Goal: Task Accomplishment & Management: Manage account settings

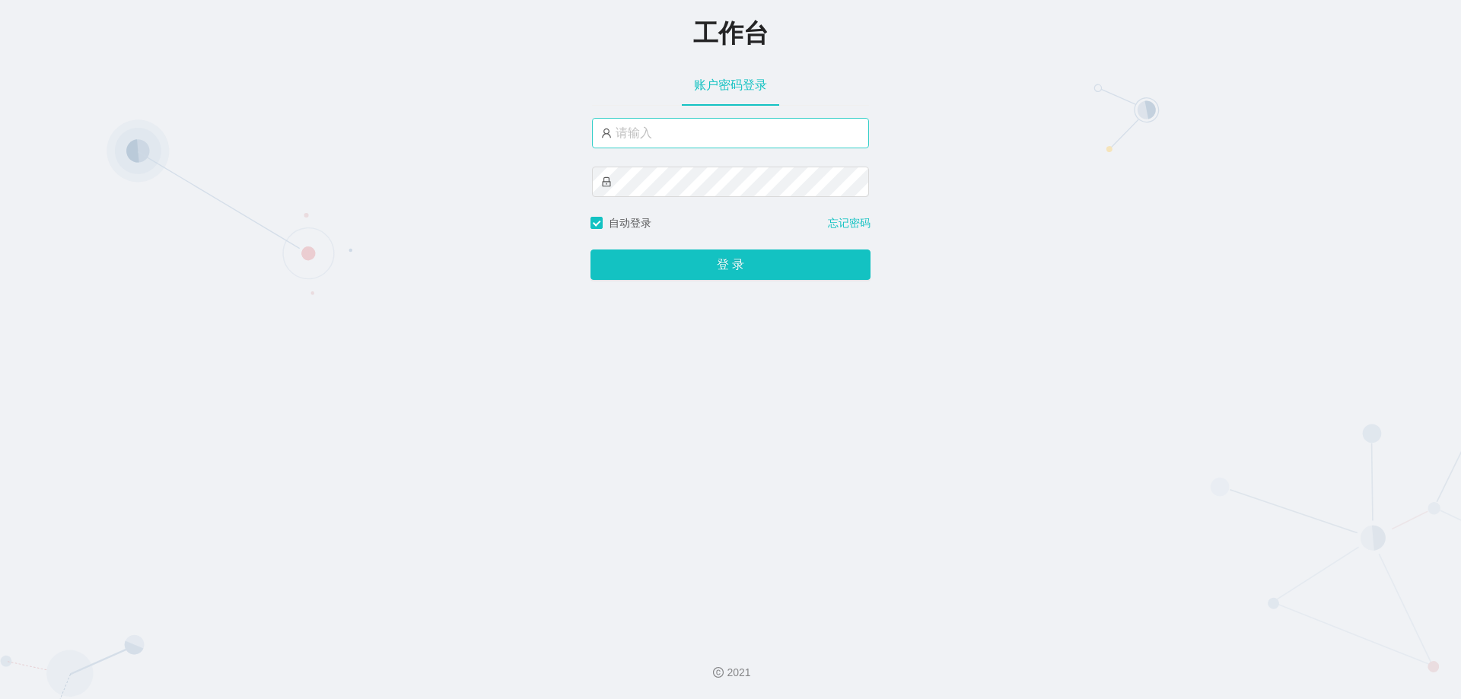
drag, startPoint x: 687, startPoint y: 152, endPoint x: 685, endPoint y: 139, distance: 13.0
click at [686, 151] on div at bounding box center [730, 166] width 277 height 97
click at [685, 138] on input "text" at bounding box center [730, 133] width 277 height 30
paste input "admin"
type input "admin"
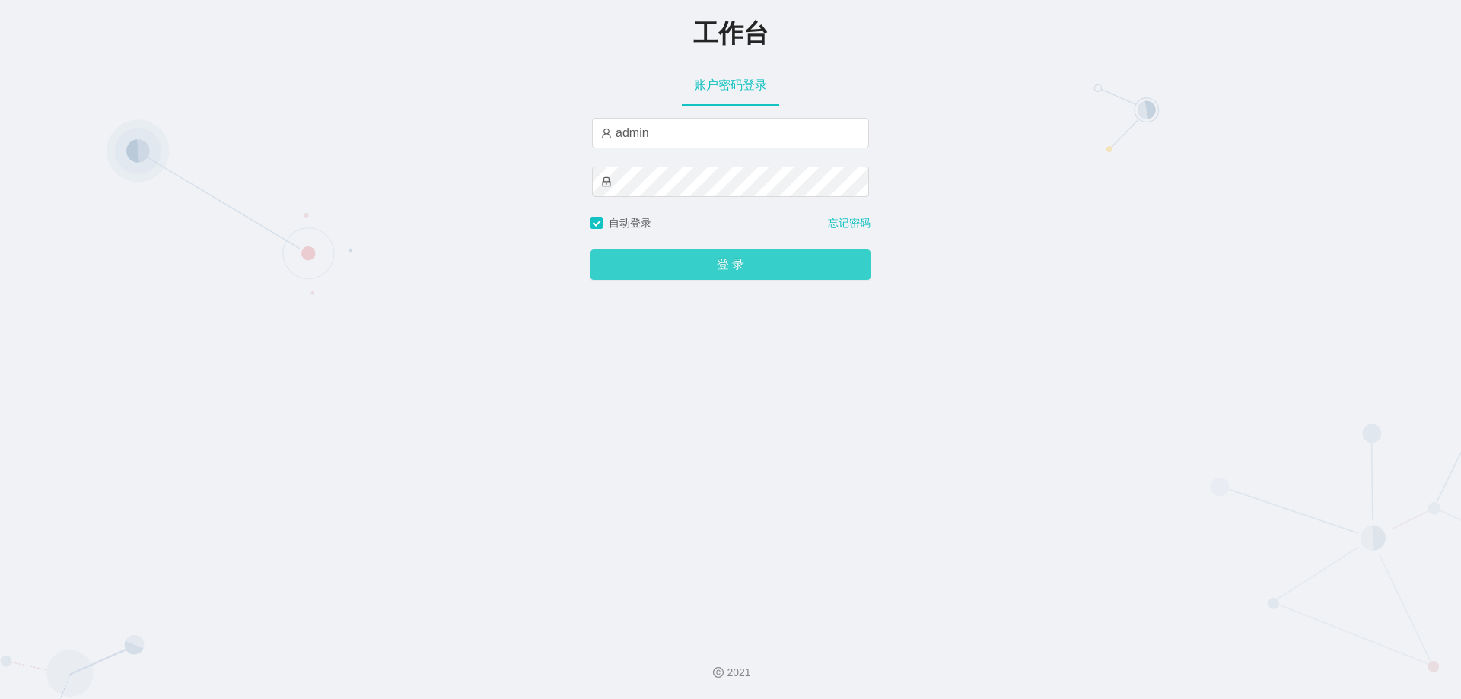
click at [712, 263] on button "登 录" at bounding box center [731, 265] width 280 height 30
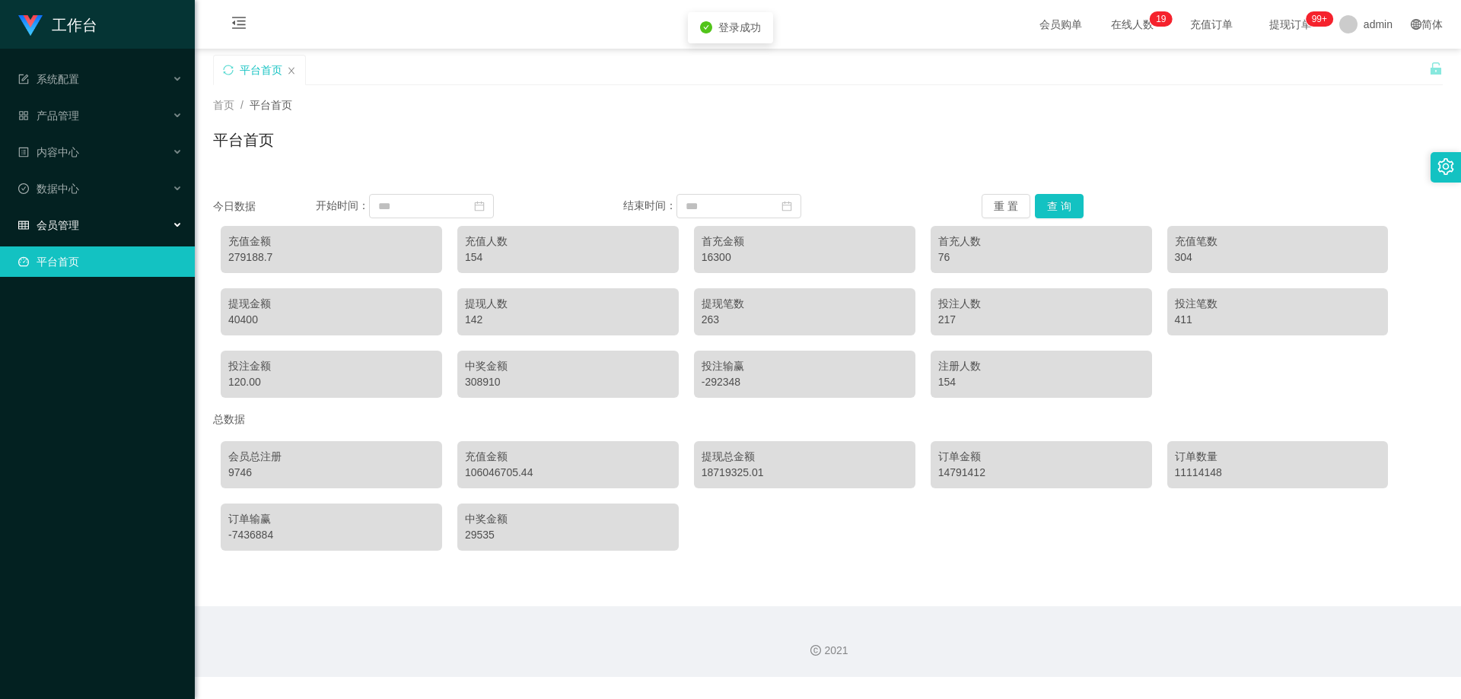
click at [57, 227] on span "会员管理" at bounding box center [48, 225] width 61 height 12
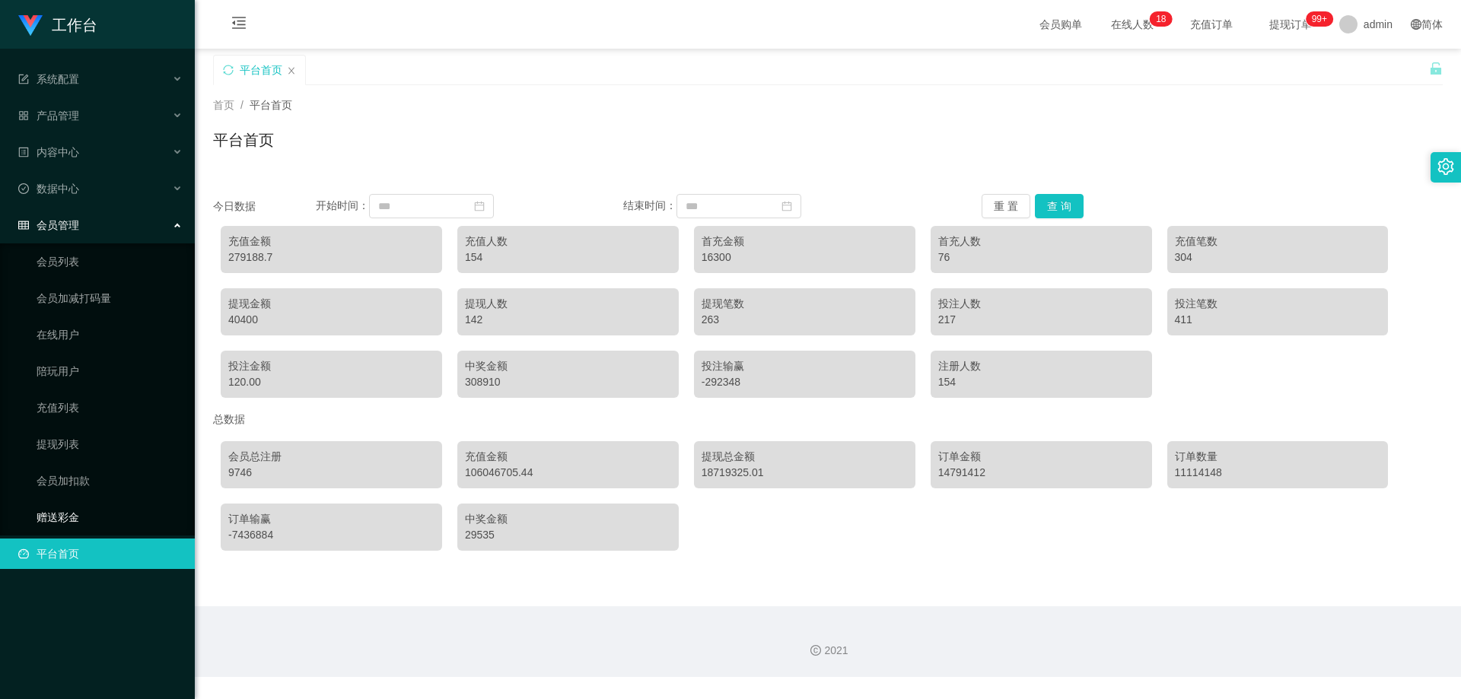
click at [70, 524] on link "赠送彩金" at bounding box center [110, 517] width 146 height 30
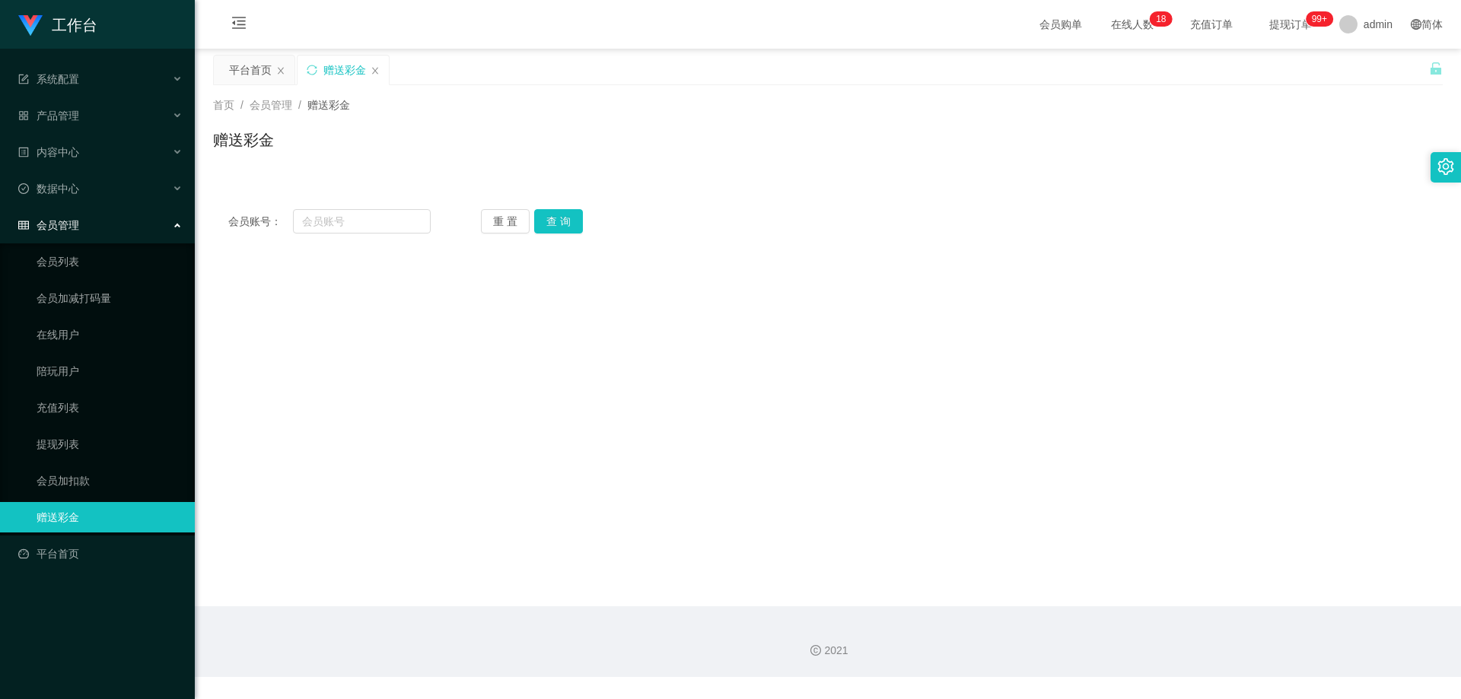
click at [795, 380] on main "关闭左侧 关闭右侧 关闭其它 刷新页面 平台首页 赠送彩金 首页 / 会员管理 / 赠送彩金 / 赠送彩金 会员账号： 重 置 查 询 会员账号 会员姓名 账…" at bounding box center [828, 328] width 1267 height 558
click at [81, 190] on div "数据中心" at bounding box center [97, 189] width 195 height 30
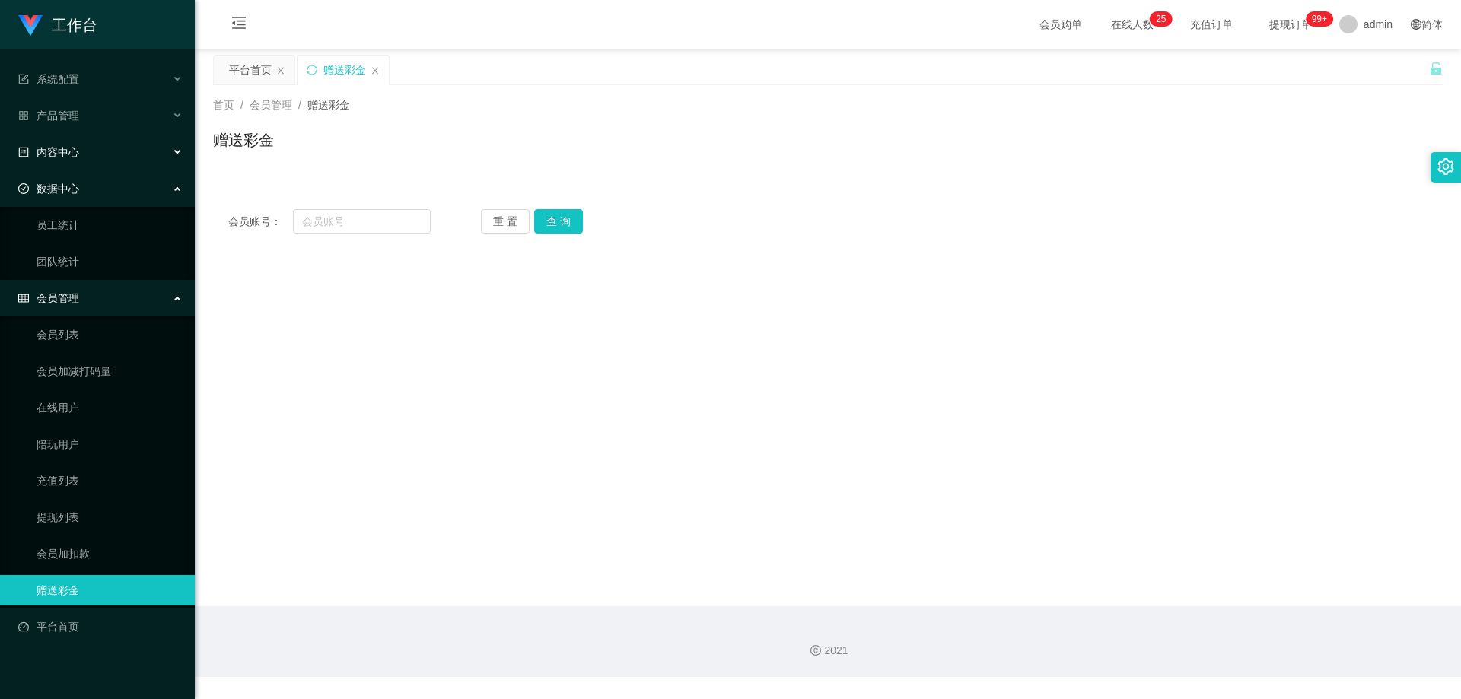
click at [92, 142] on div "内容中心" at bounding box center [97, 152] width 195 height 30
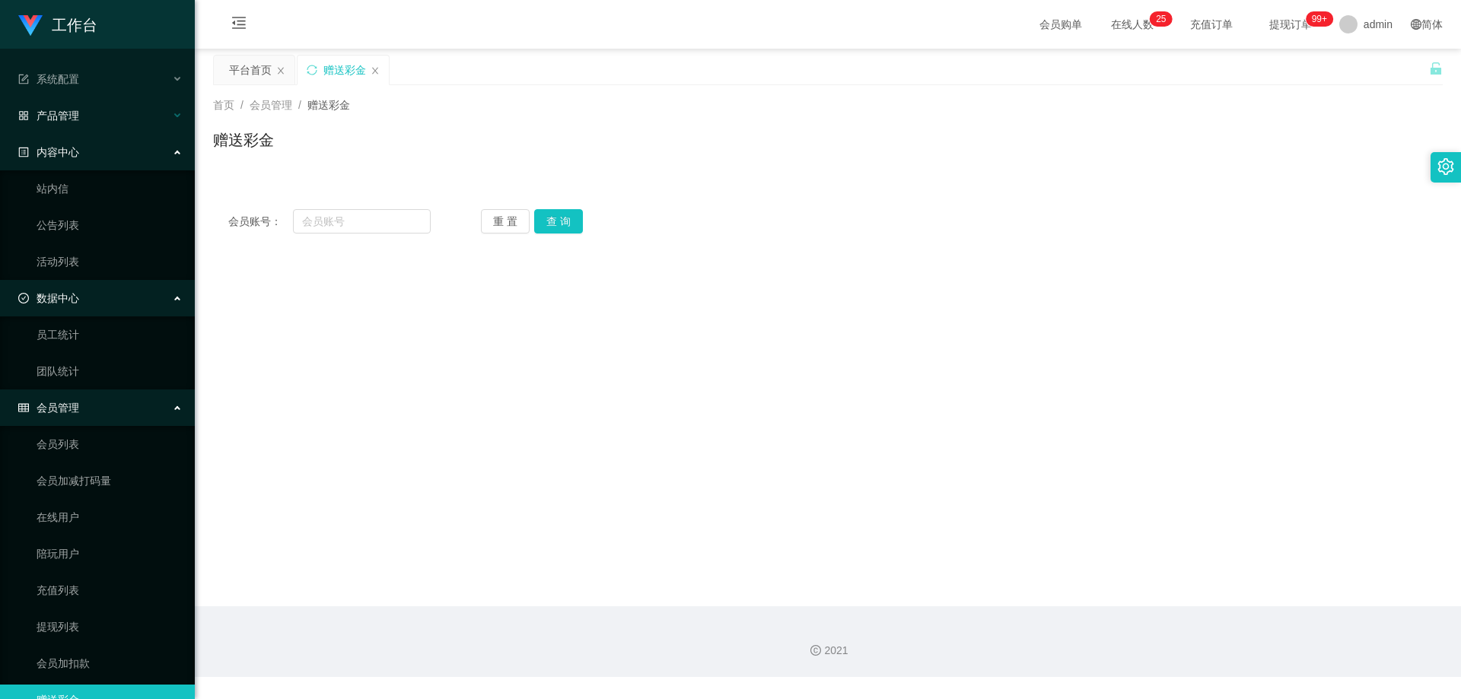
click at [115, 113] on div "产品管理" at bounding box center [97, 115] width 195 height 30
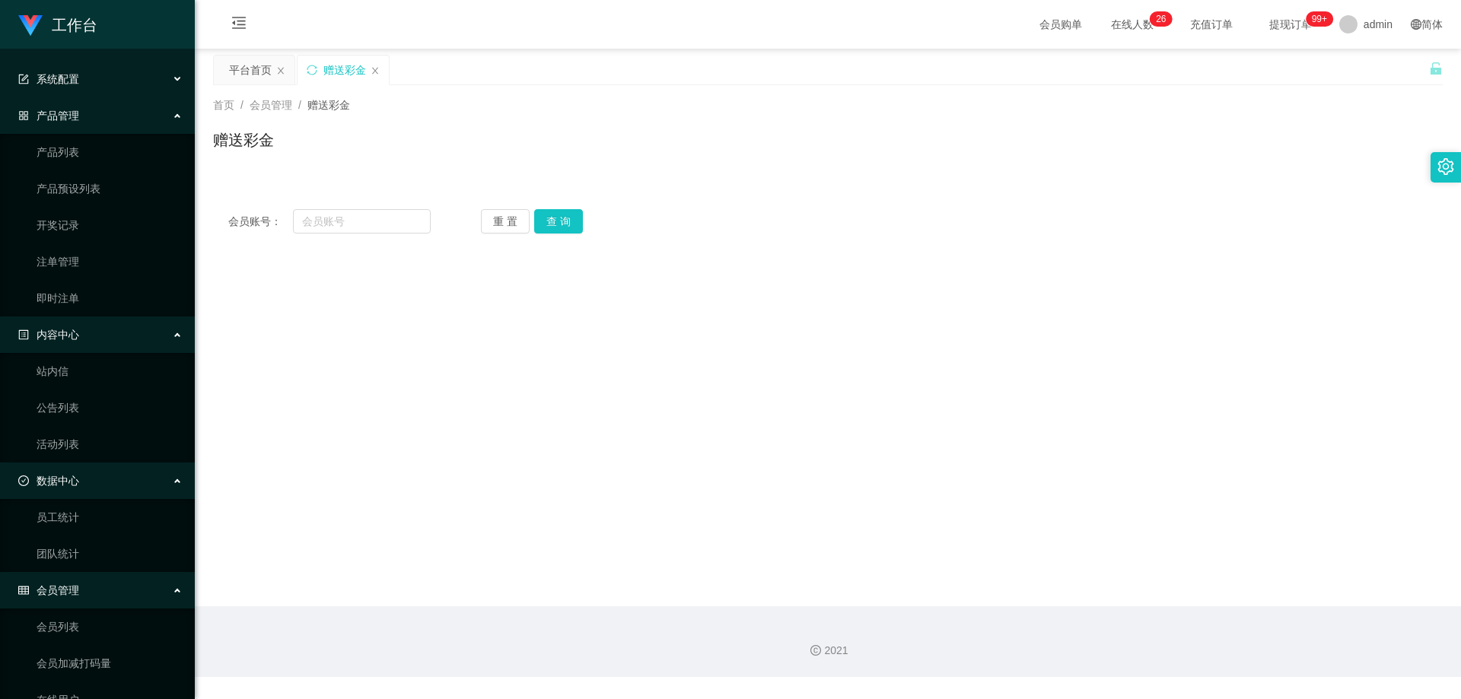
click at [126, 86] on div "系统配置" at bounding box center [97, 79] width 195 height 30
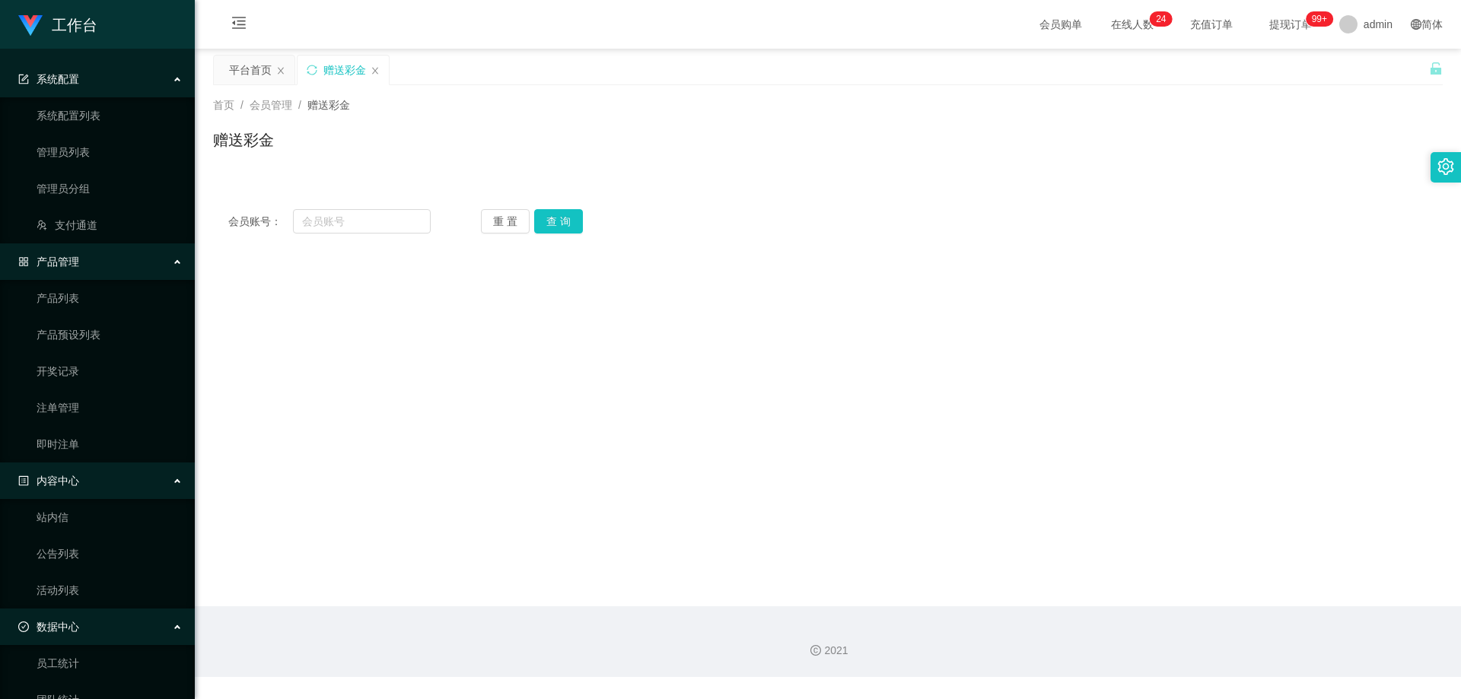
click at [397, 422] on main "关闭左侧 关闭右侧 关闭其它 刷新页面 平台首页 赠送彩金 首页 / 会员管理 / 赠送彩金 / 赠送彩金 会员账号： 重 置 查 询 会员账号 会员姓名 账…" at bounding box center [828, 328] width 1267 height 558
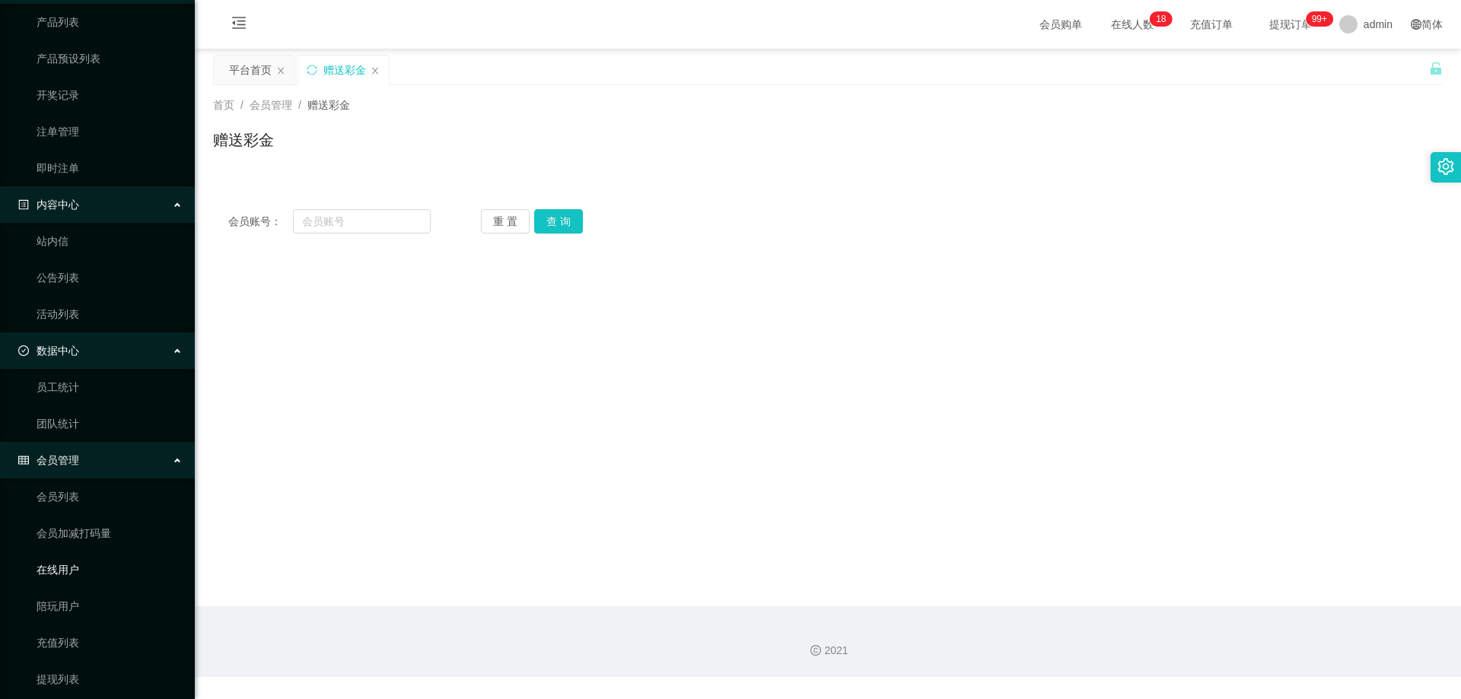
scroll to position [304, 0]
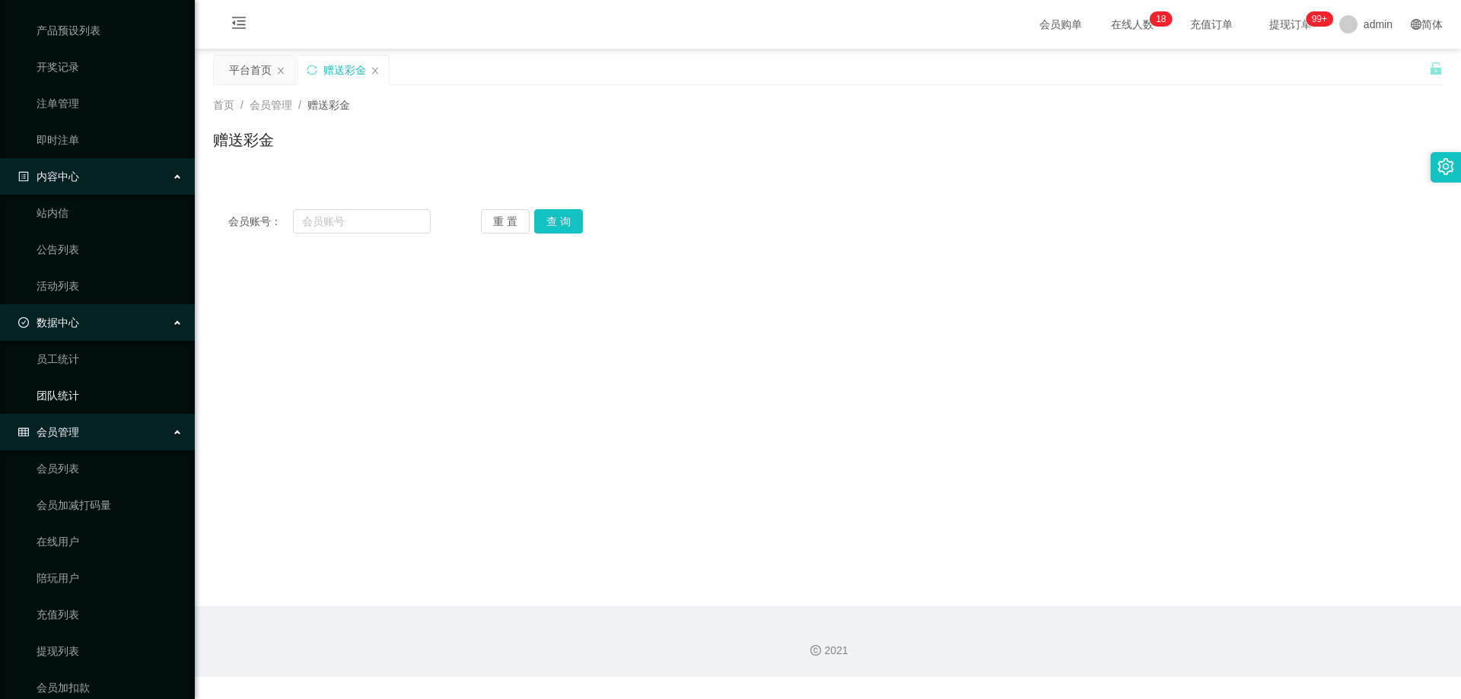
click at [106, 390] on link "团队统计" at bounding box center [110, 396] width 146 height 30
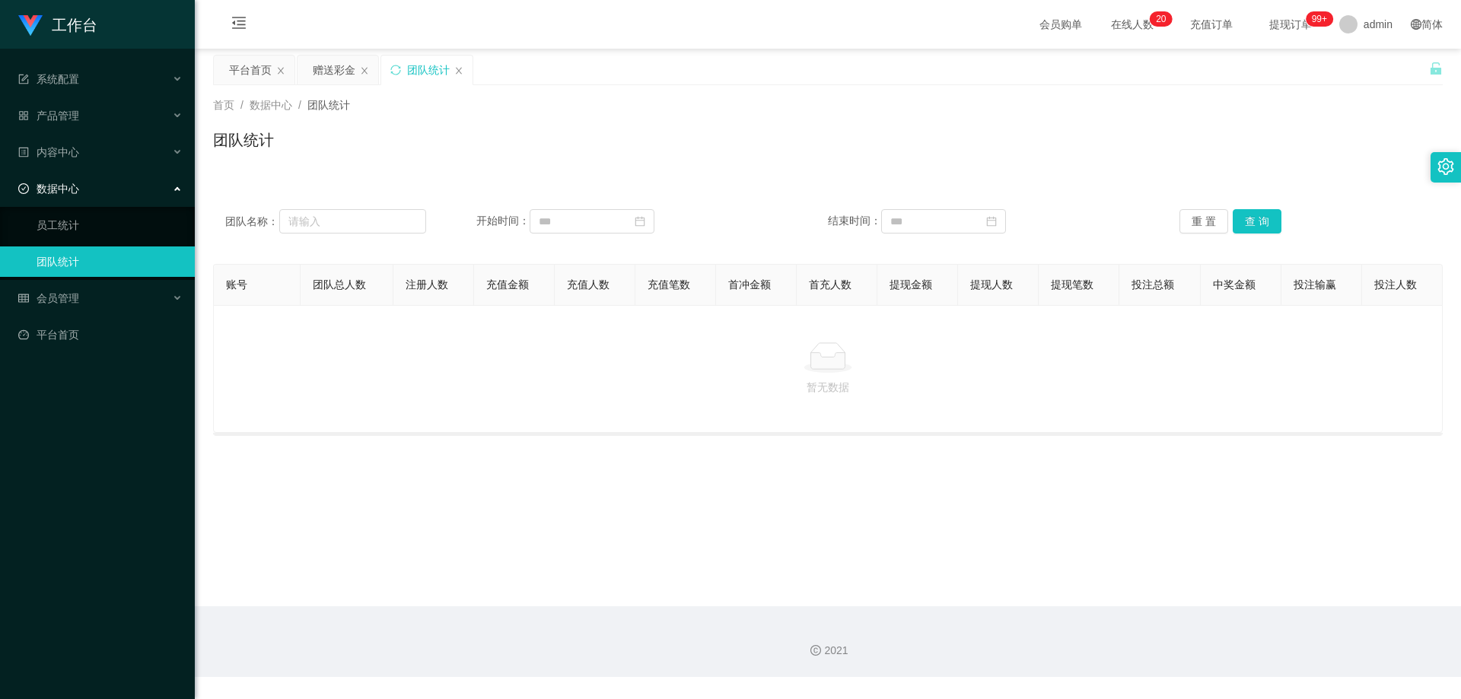
click at [867, 330] on div "暂无数据" at bounding box center [828, 369] width 1230 height 128
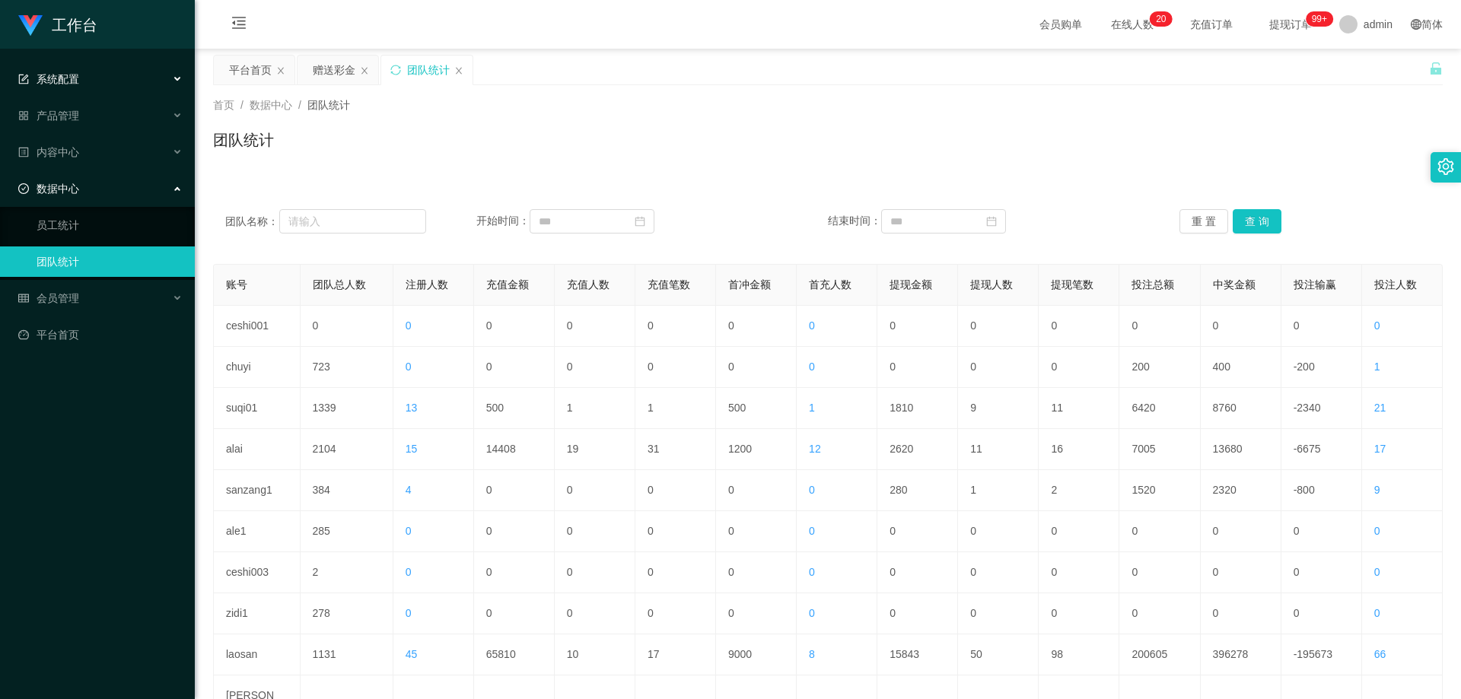
click at [73, 77] on span "系统配置" at bounding box center [48, 79] width 61 height 12
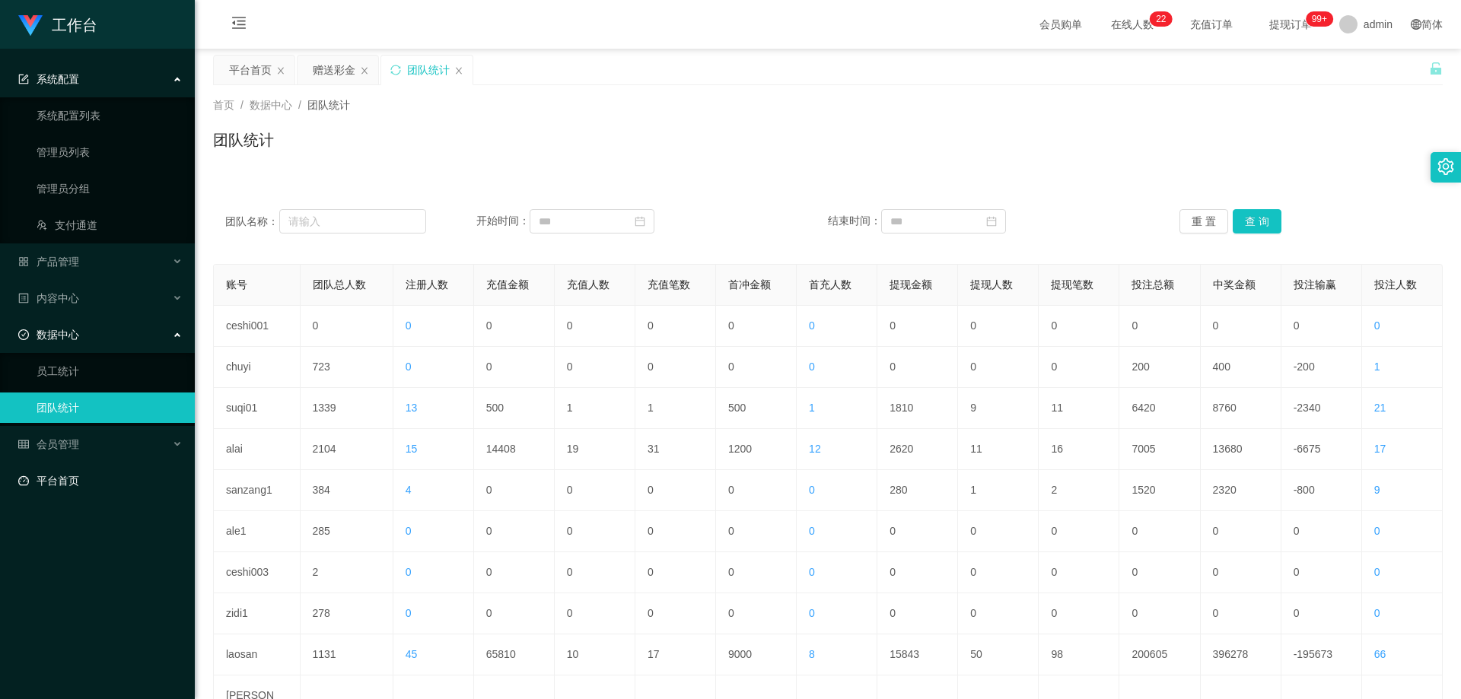
click at [75, 476] on link "平台首页" at bounding box center [100, 481] width 164 height 30
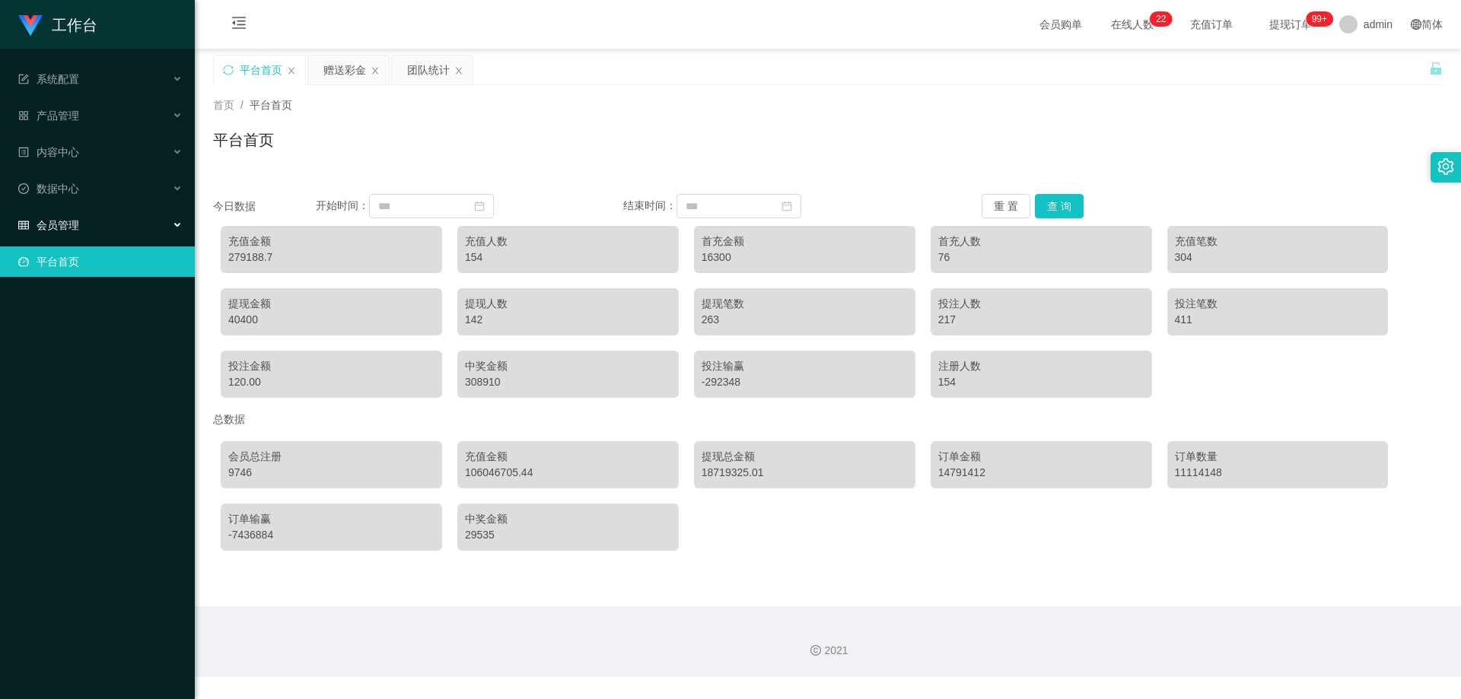
click at [78, 223] on span "会员管理" at bounding box center [48, 225] width 61 height 12
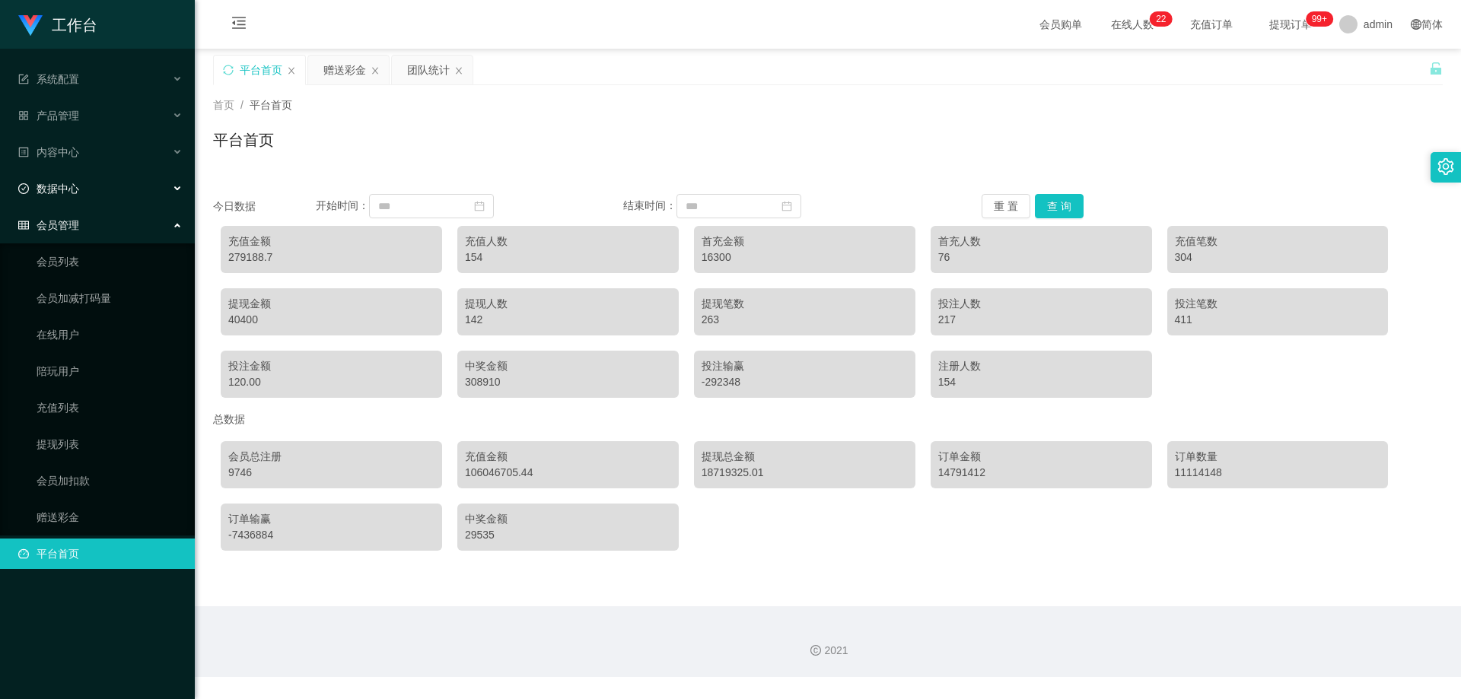
click at [81, 185] on div "数据中心" at bounding box center [97, 189] width 195 height 30
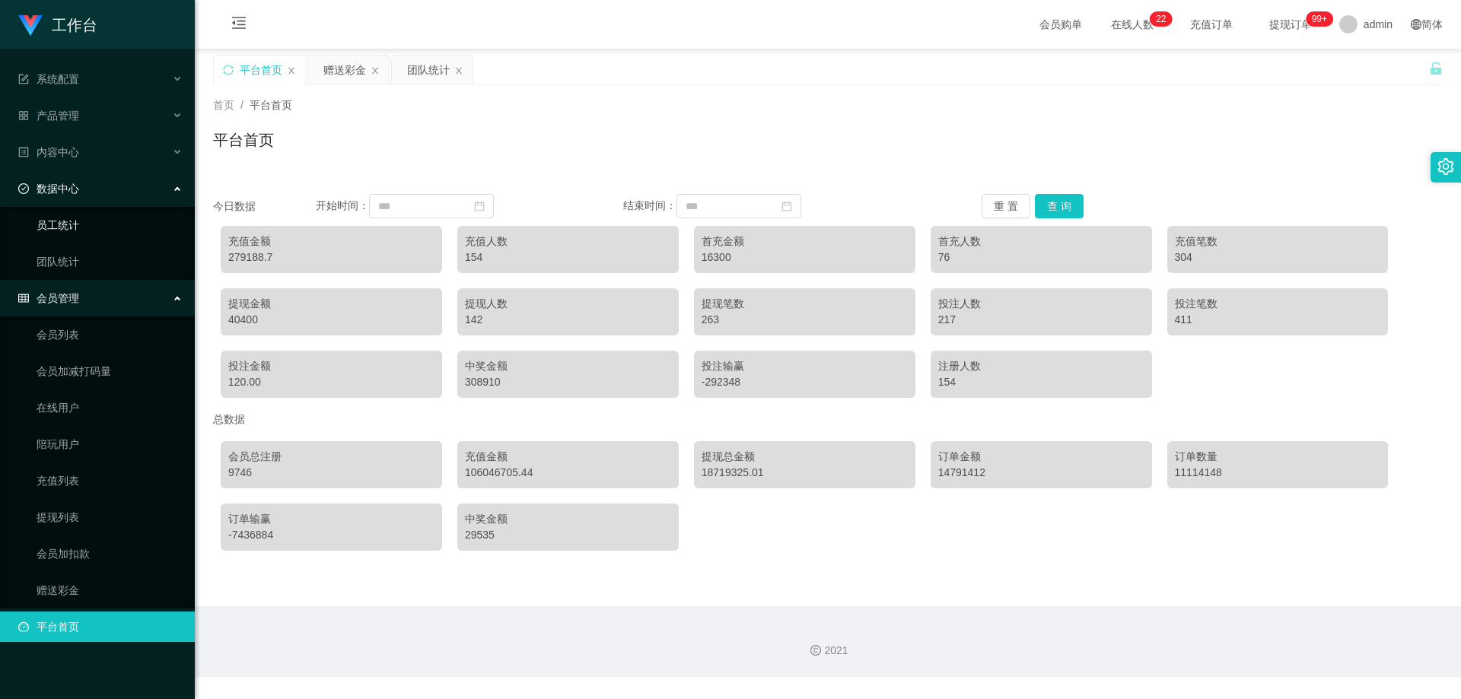
click at [63, 225] on link "员工统计" at bounding box center [110, 225] width 146 height 30
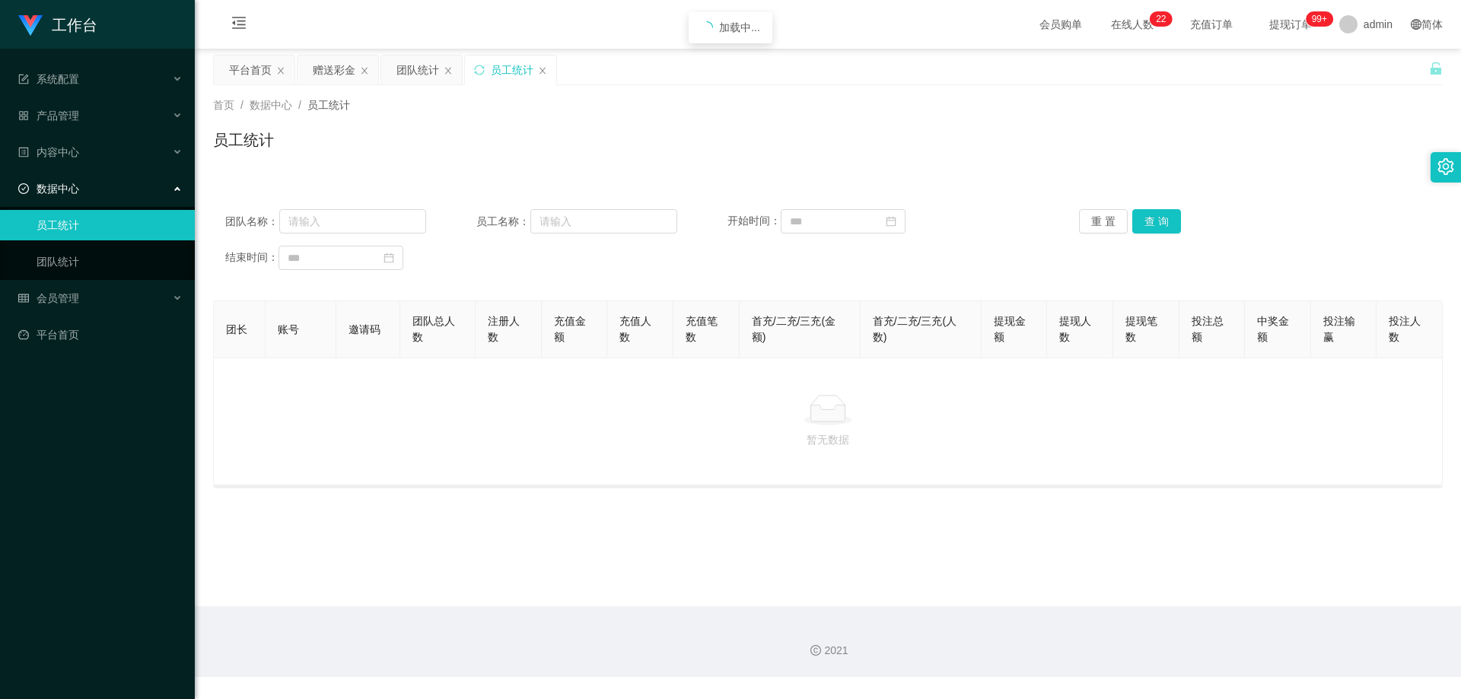
click at [62, 239] on link "员工统计" at bounding box center [110, 225] width 146 height 30
click at [62, 250] on link "团队统计" at bounding box center [110, 262] width 146 height 30
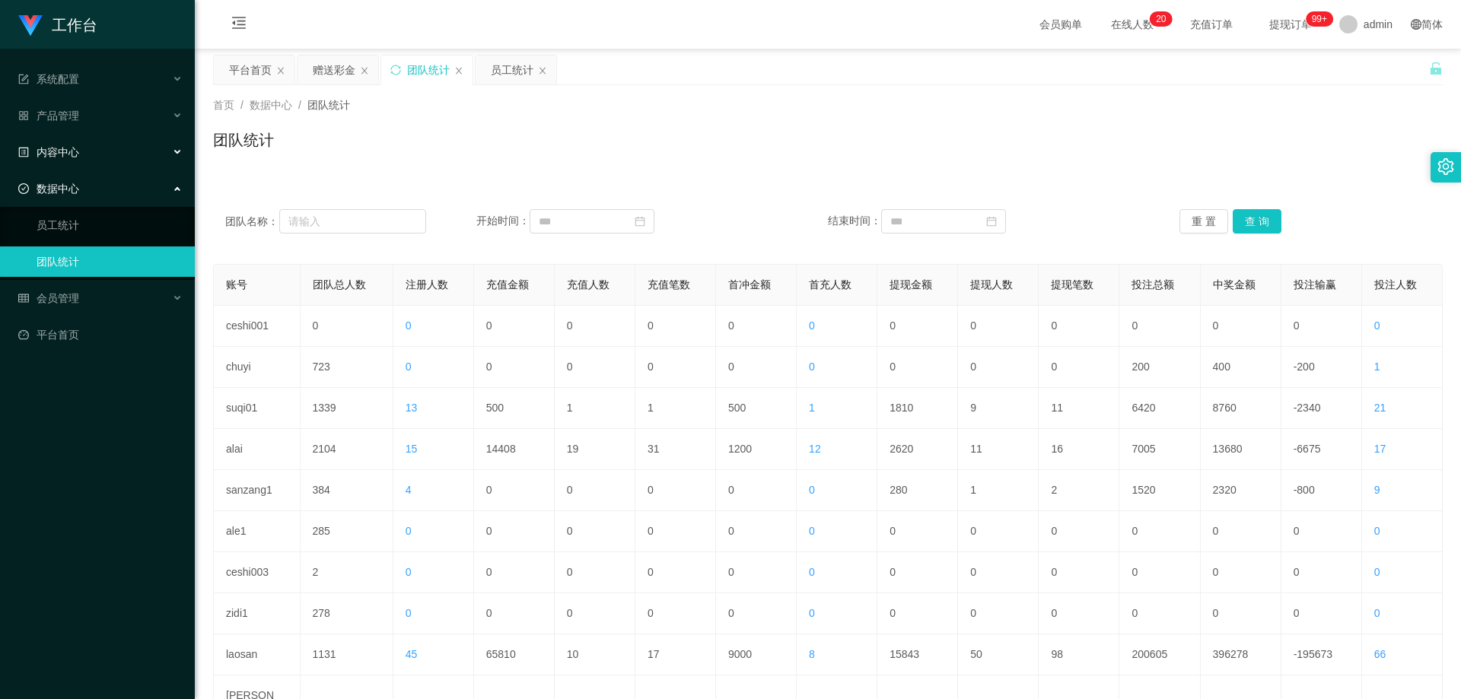
click at [99, 146] on div "内容中心" at bounding box center [97, 152] width 195 height 30
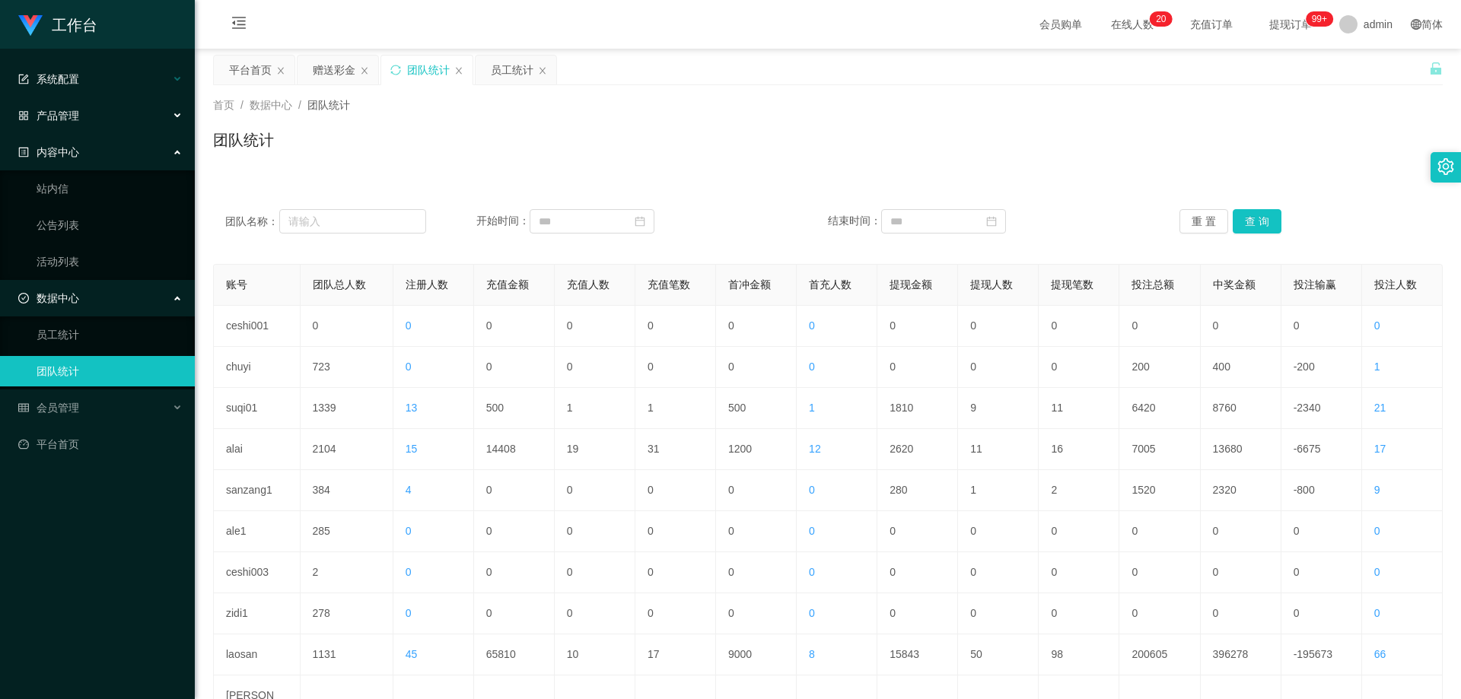
click at [98, 92] on div "系统配置" at bounding box center [97, 79] width 195 height 30
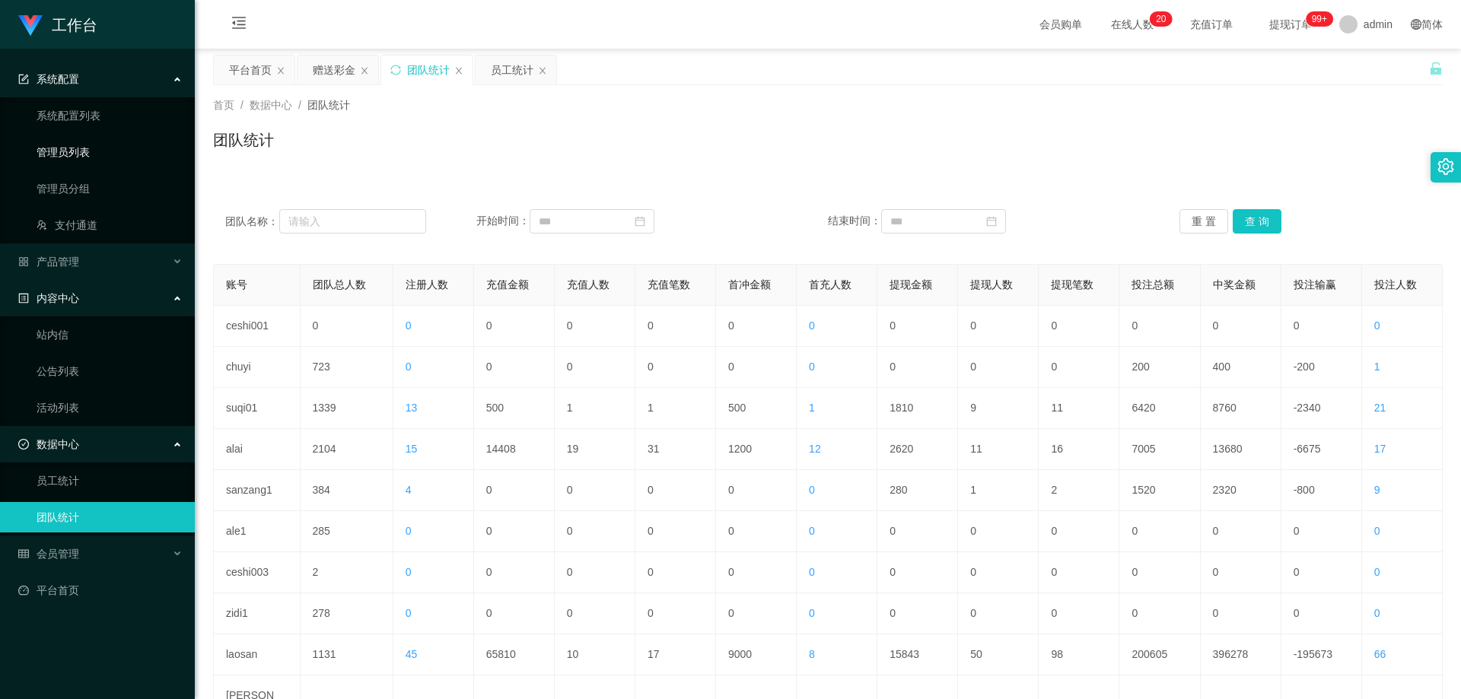
click at [90, 145] on link "管理员列表" at bounding box center [110, 152] width 146 height 30
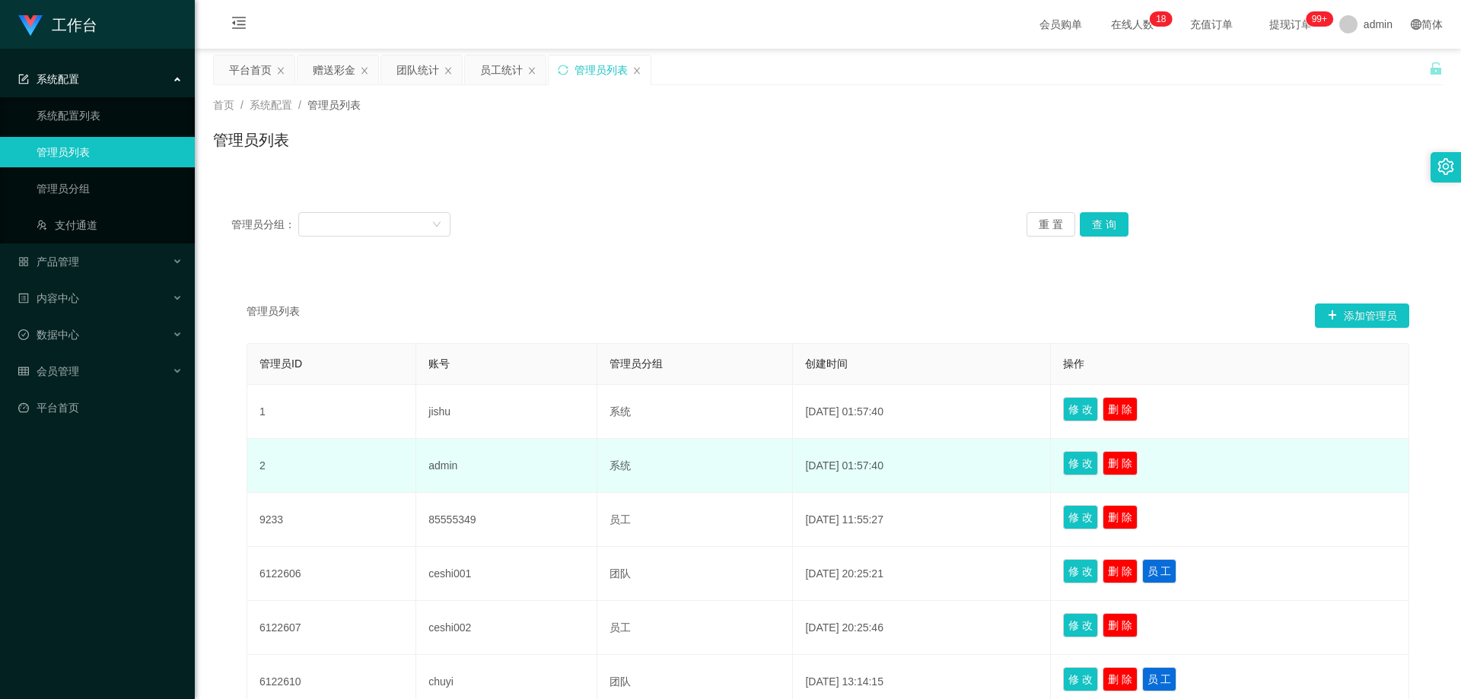
click at [429, 464] on td "admin" at bounding box center [506, 466] width 181 height 54
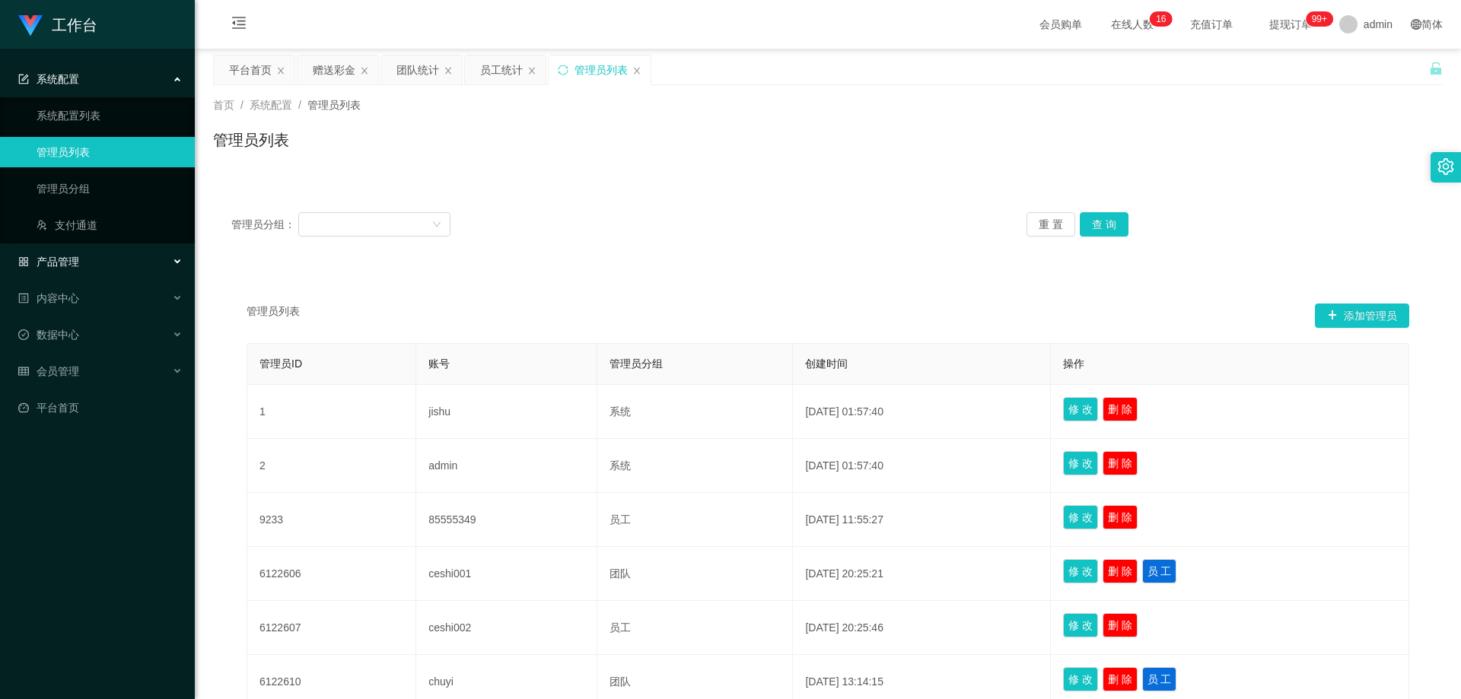
click at [87, 266] on div "产品管理" at bounding box center [97, 262] width 195 height 30
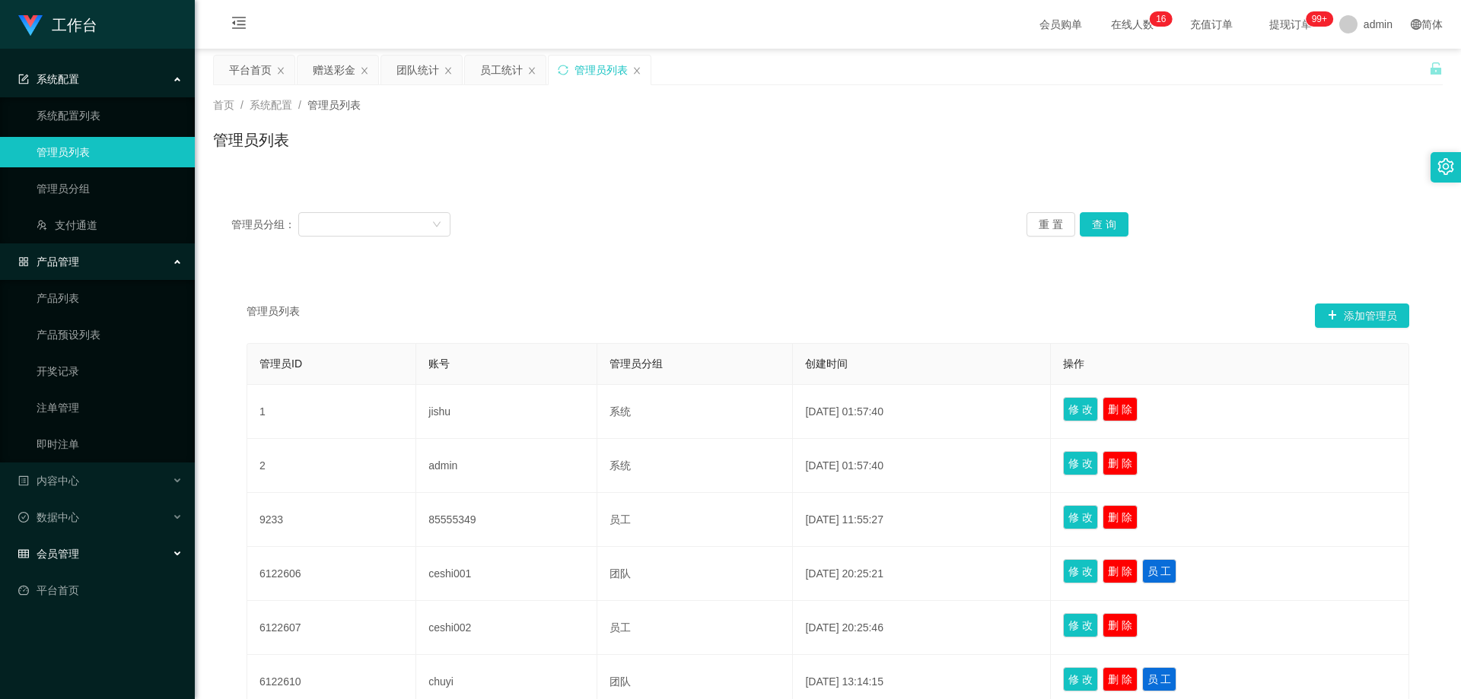
click at [80, 551] on div "会员管理" at bounding box center [97, 554] width 195 height 30
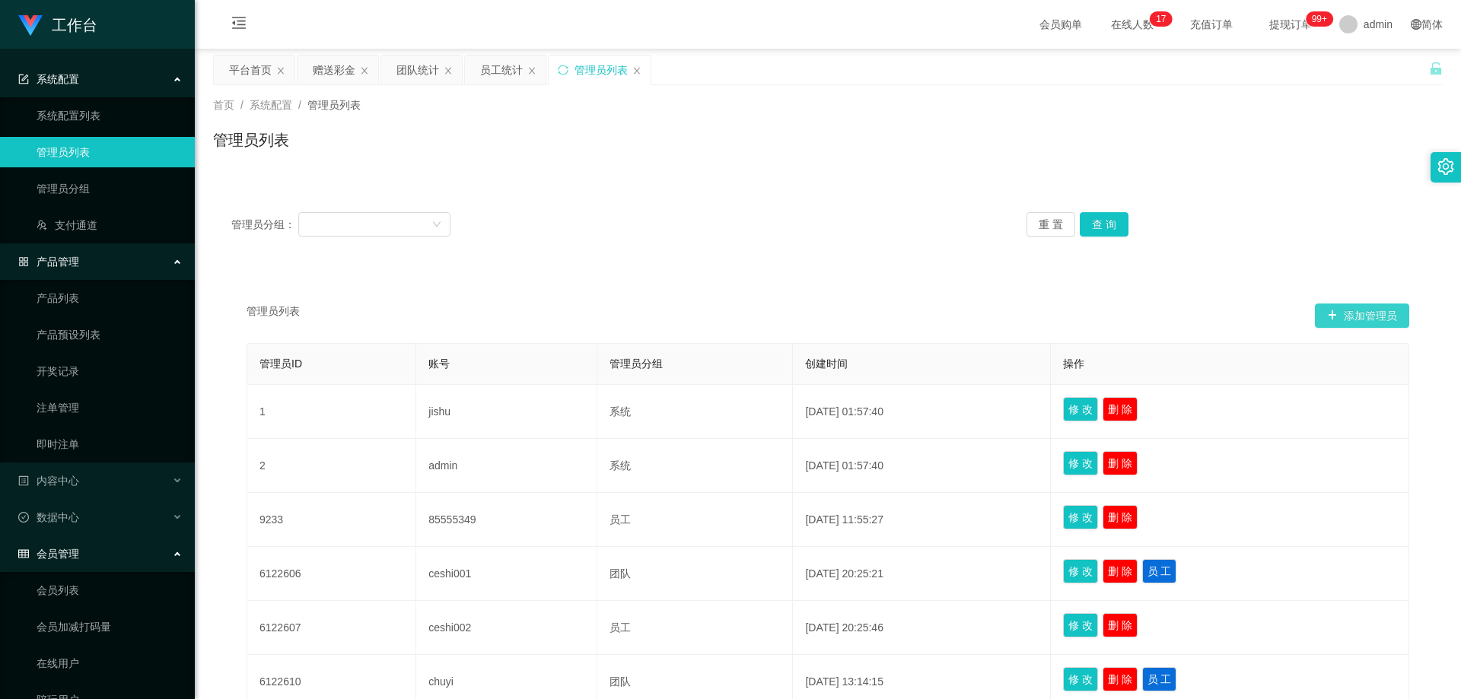
click at [1352, 314] on button "添加管理员" at bounding box center [1362, 316] width 94 height 24
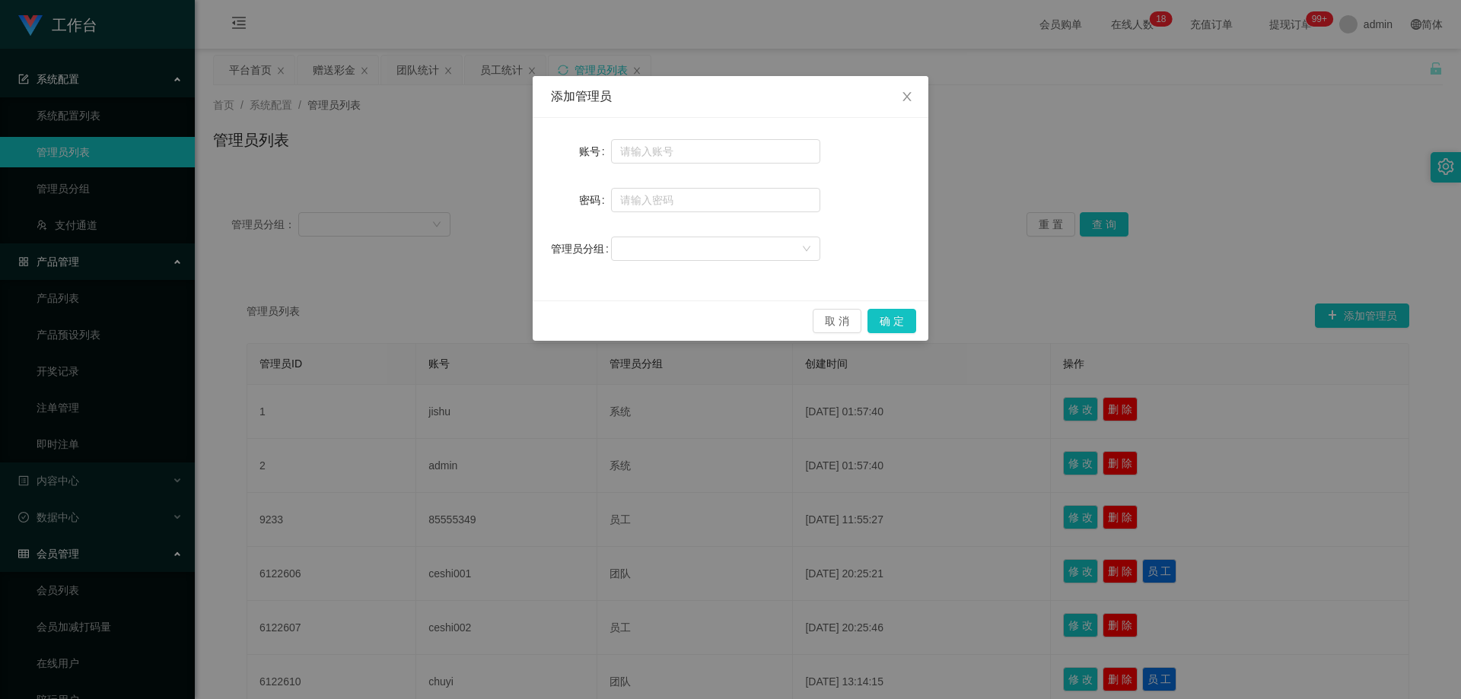
click at [1047, 164] on div "添加管理员 账号 密码 管理员分组 取 消 确 定" at bounding box center [730, 349] width 1461 height 699
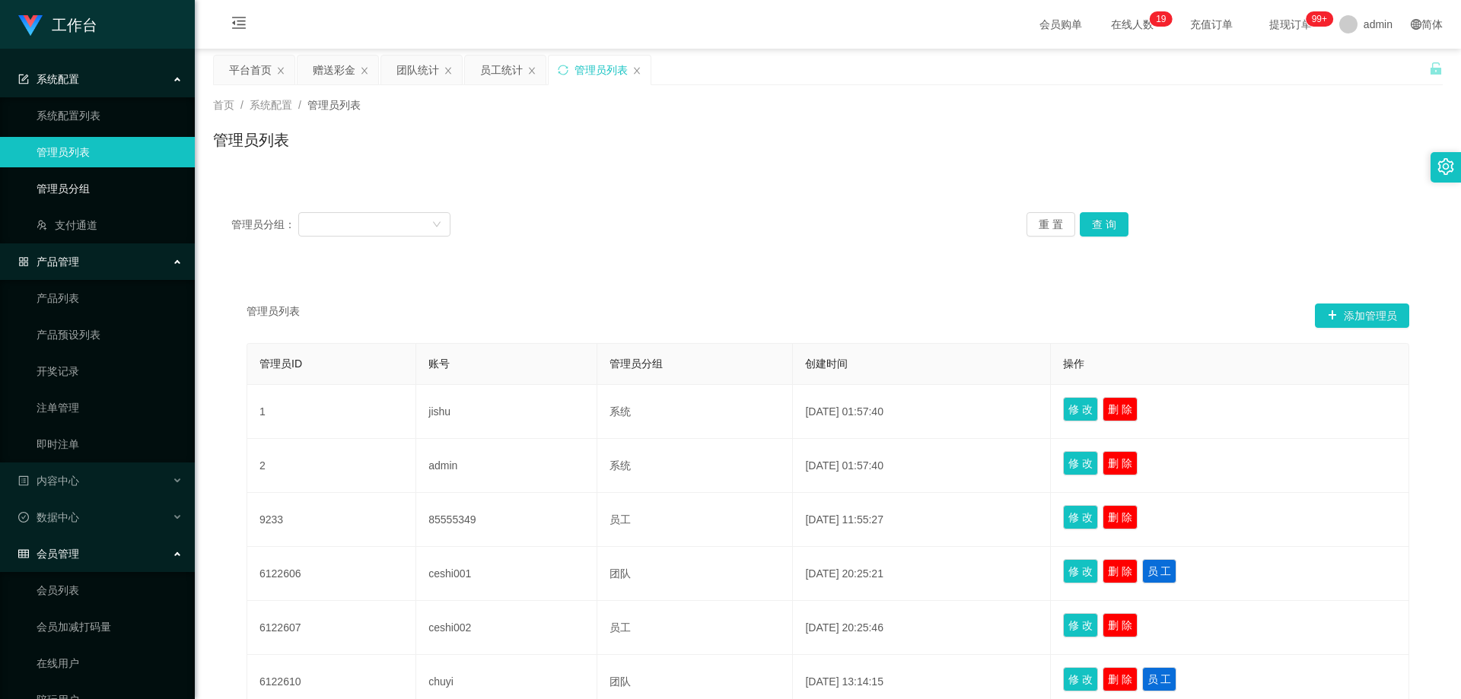
click at [96, 187] on link "管理员分组" at bounding box center [110, 189] width 146 height 30
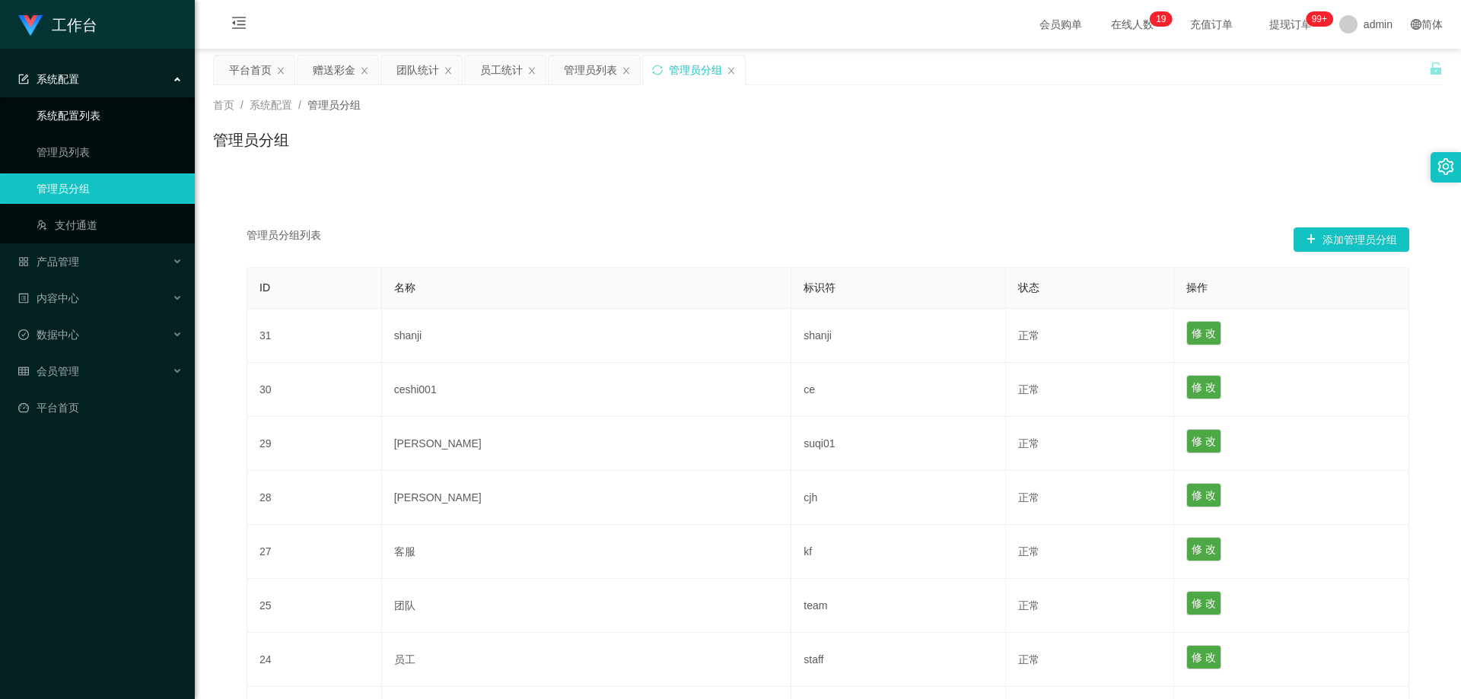
click at [104, 123] on link "系统配置列表" at bounding box center [110, 115] width 146 height 30
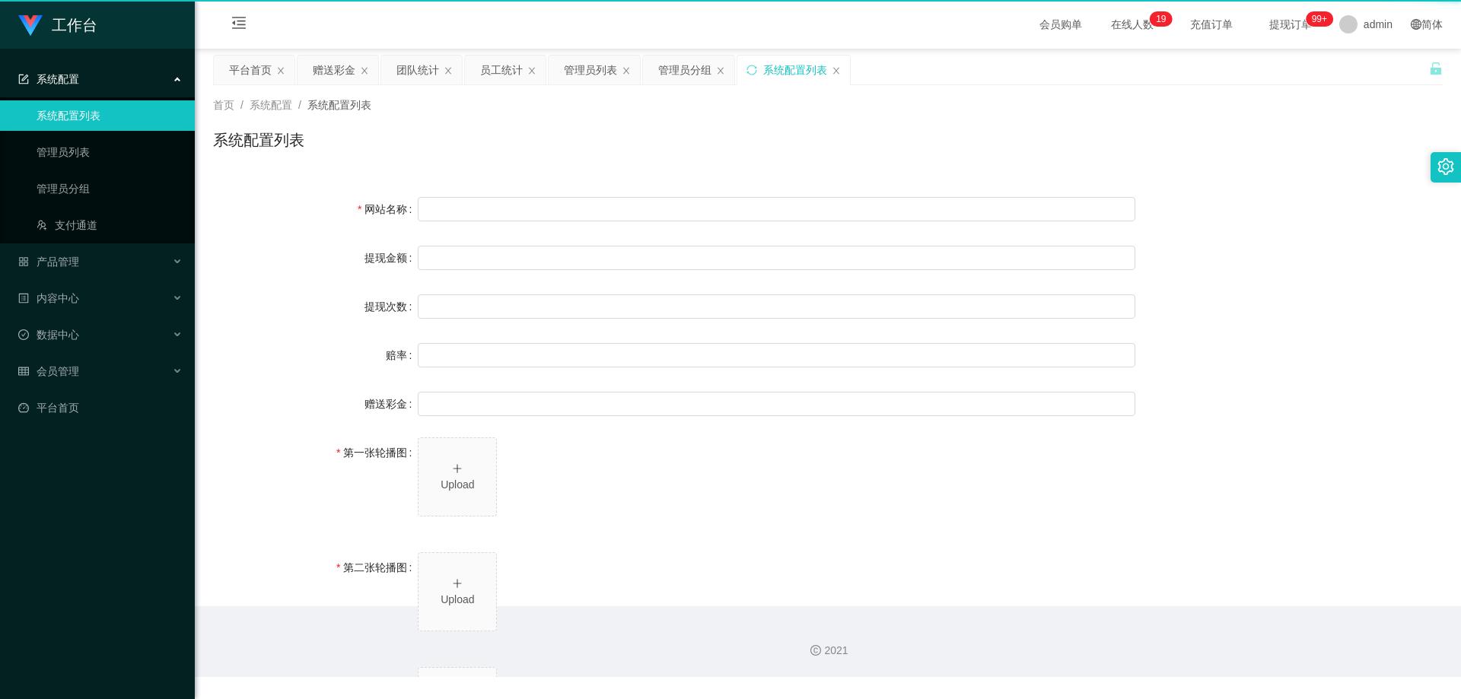
type input "工作台"
type input "40"
type input "1000000"
type input "100"
type input "0"
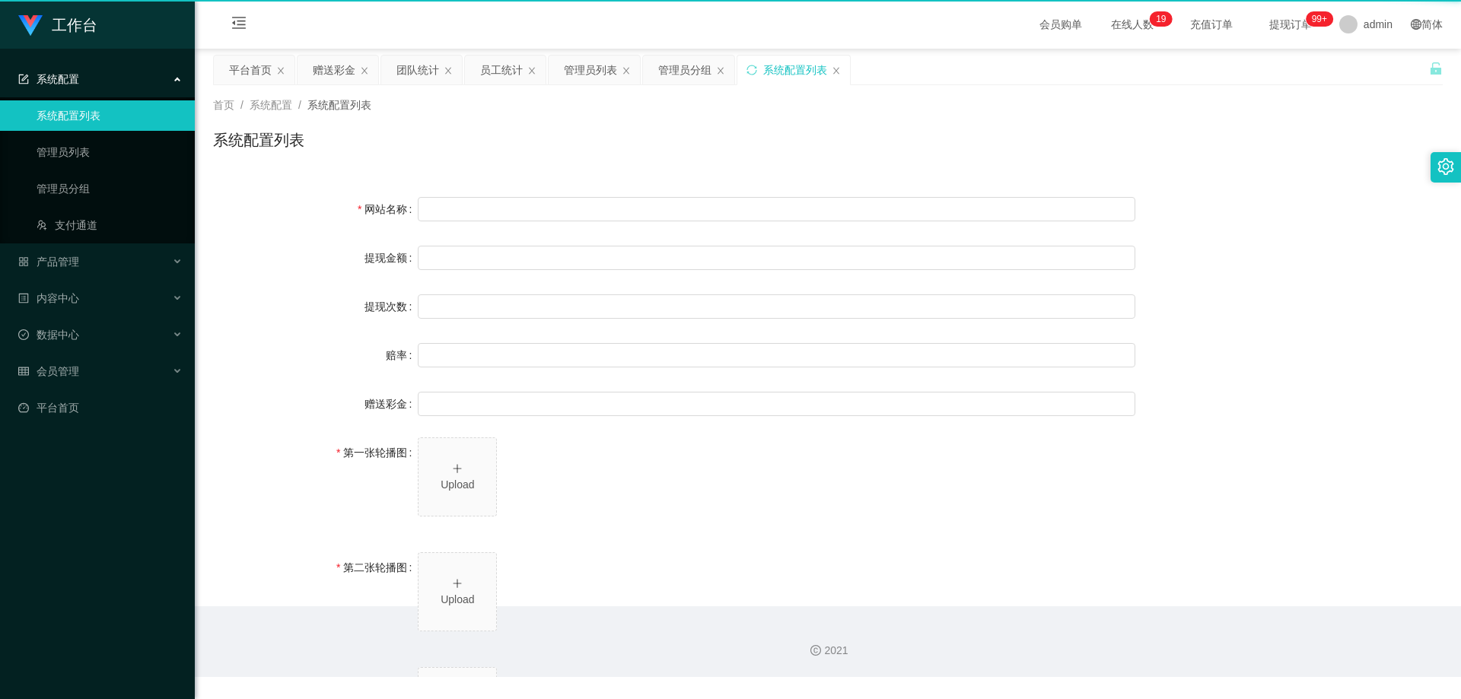
type input "[URL][DOMAIN_NAME]"
type input "平台工作台使用规则"
type input "为保障用户权益及平台运营秩序，请您严格遵守以下工作台使用规范："
type input "一、提现规则 最低提现限制：工作台账户积分满 10 积分后方可申请提现。"
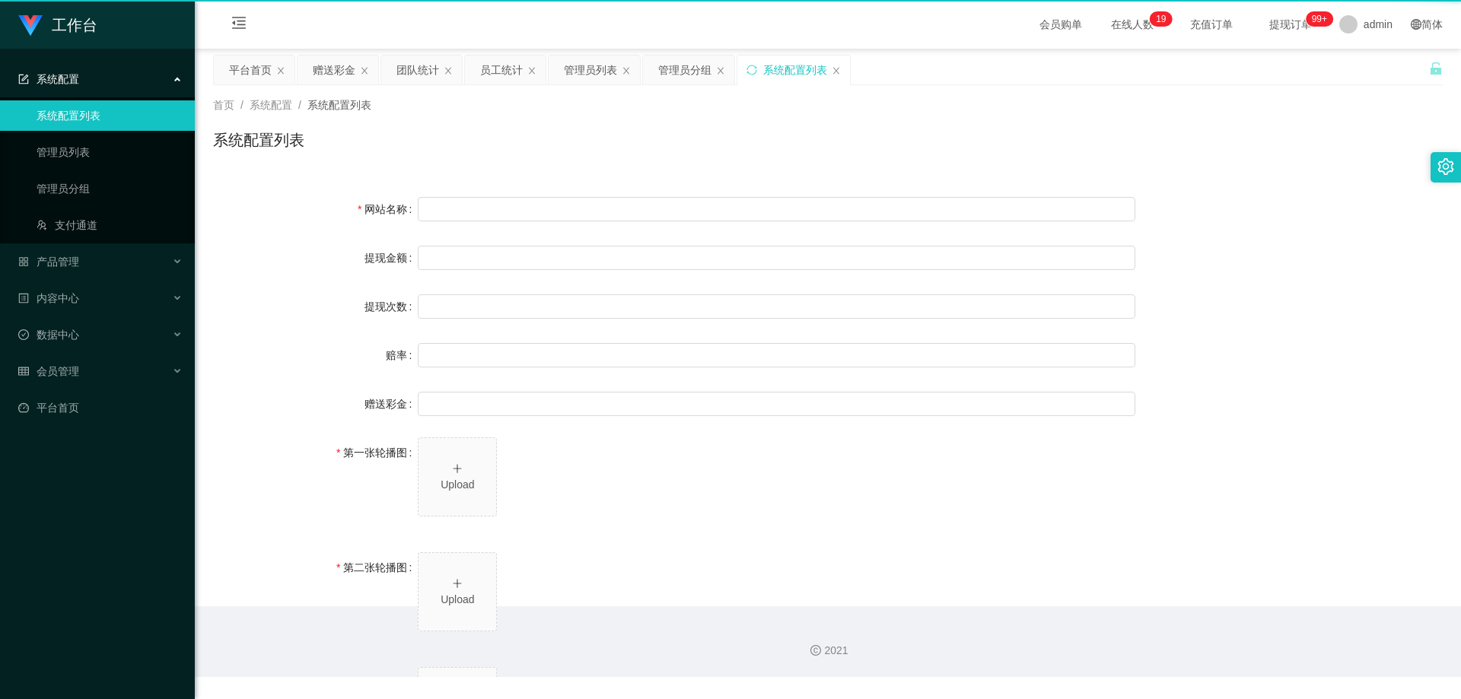
type input "二、积分管理 首次高额积分提醒：当工作台账户积分首次超过 20,000 积分时，系统将暂停自动提现。用户需联系平台活动经理进行手动审核及分笔提现。"
type input "三、任务接单规范 下单须知："
type input "所有任务需严格按照平台活动经理的指导流程进行操作。"
type input "严禁私下接单、绕过系统或通过非官方渠道接单（如通过个人账号、自行匹配等方式）。"
type input "·违规操作可能导致任务失败，并视情节冻结工作台账户或永久封禁账号。"
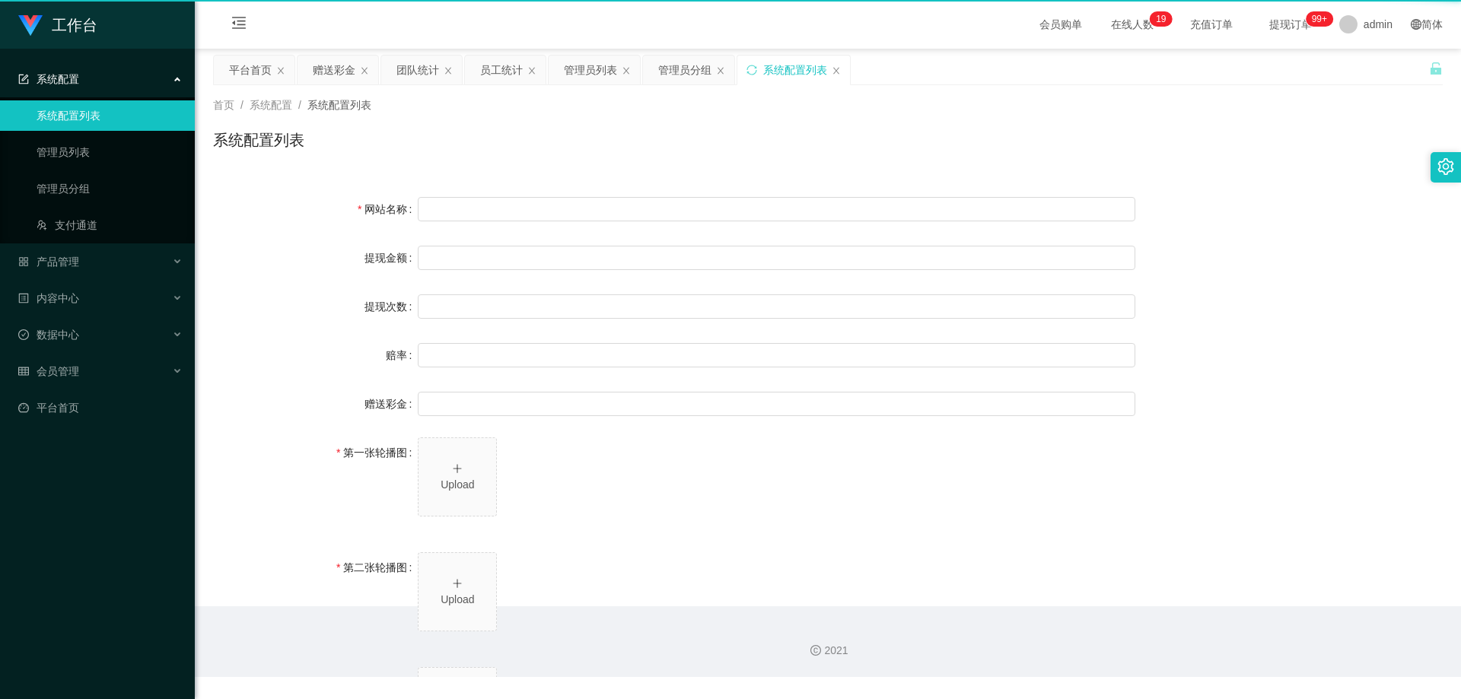
type input "系统任务对接要求："
type input "若未按指导流程操作或擅自修改操作步骤，系统将无法正确识别并分配任务，导致任务失败。"
type input "·因此类行为造成损失，平台将不予补偿，且有权限制或终止用户账号的工作权限。"
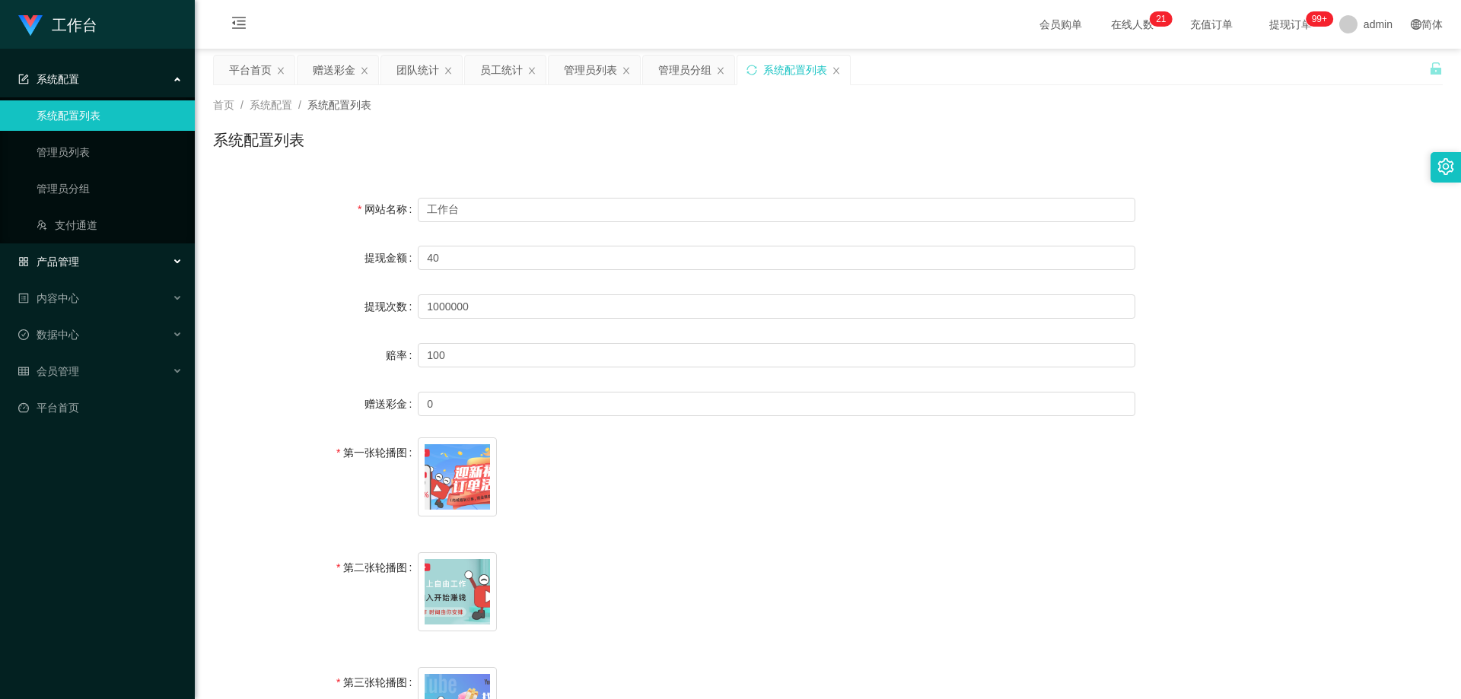
click at [72, 260] on span "产品管理" at bounding box center [48, 262] width 61 height 12
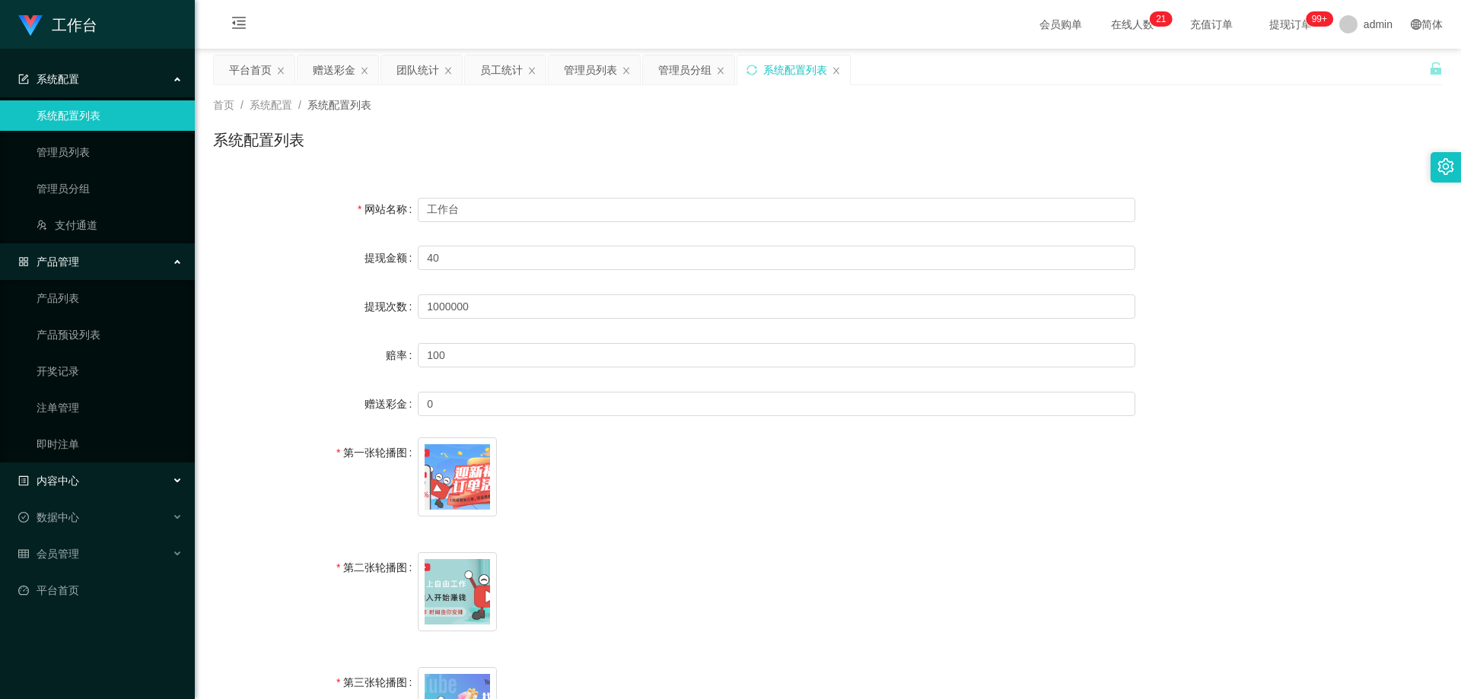
click at [94, 481] on div "内容中心" at bounding box center [97, 481] width 195 height 30
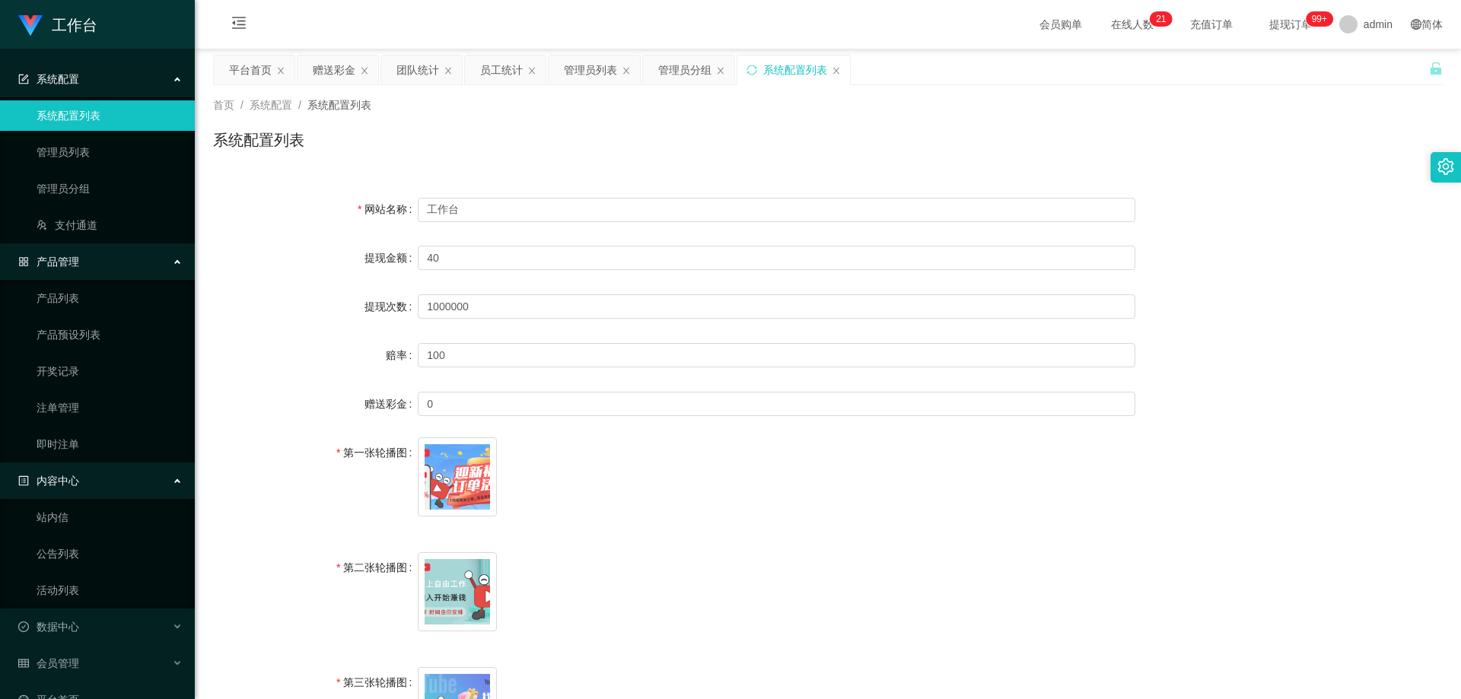
click at [66, 644] on li "数据中心 员工统计 团队统计" at bounding box center [97, 628] width 195 height 33
click at [87, 630] on div "数据中心" at bounding box center [97, 627] width 195 height 30
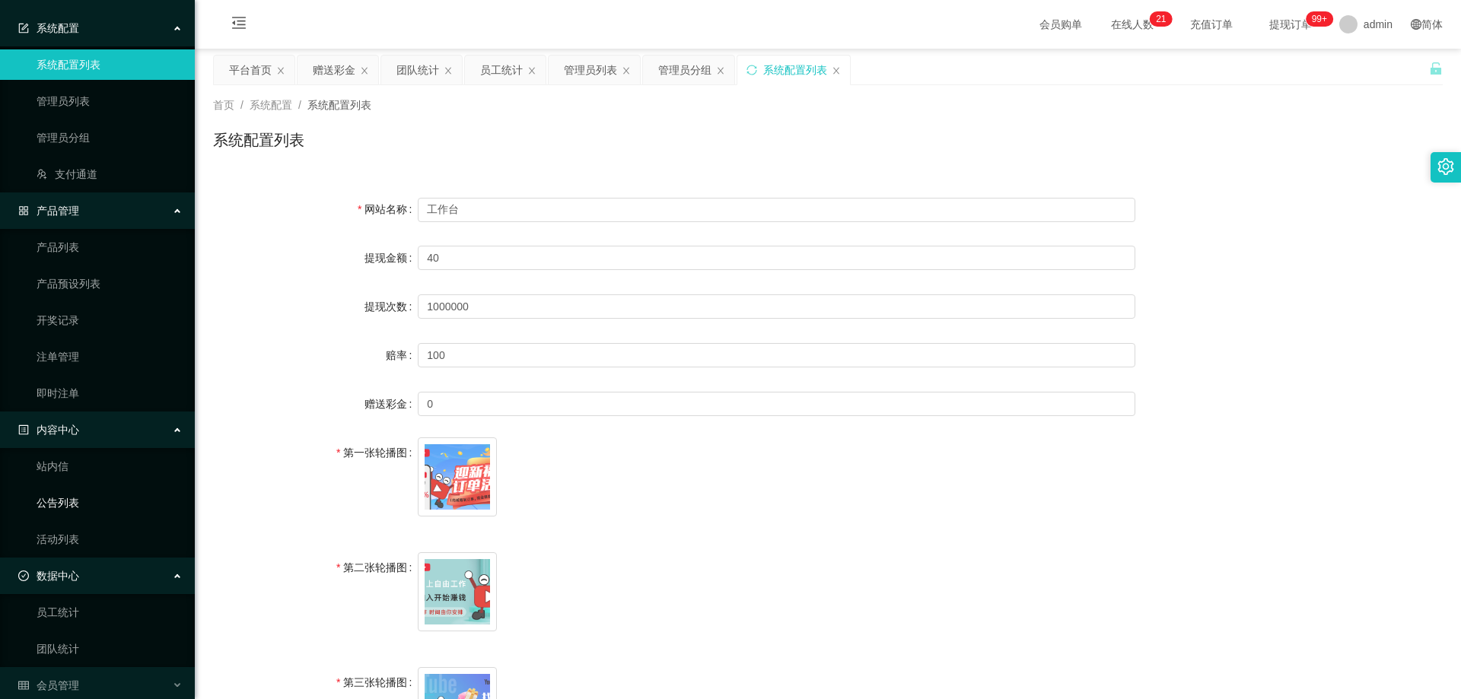
scroll to position [104, 0]
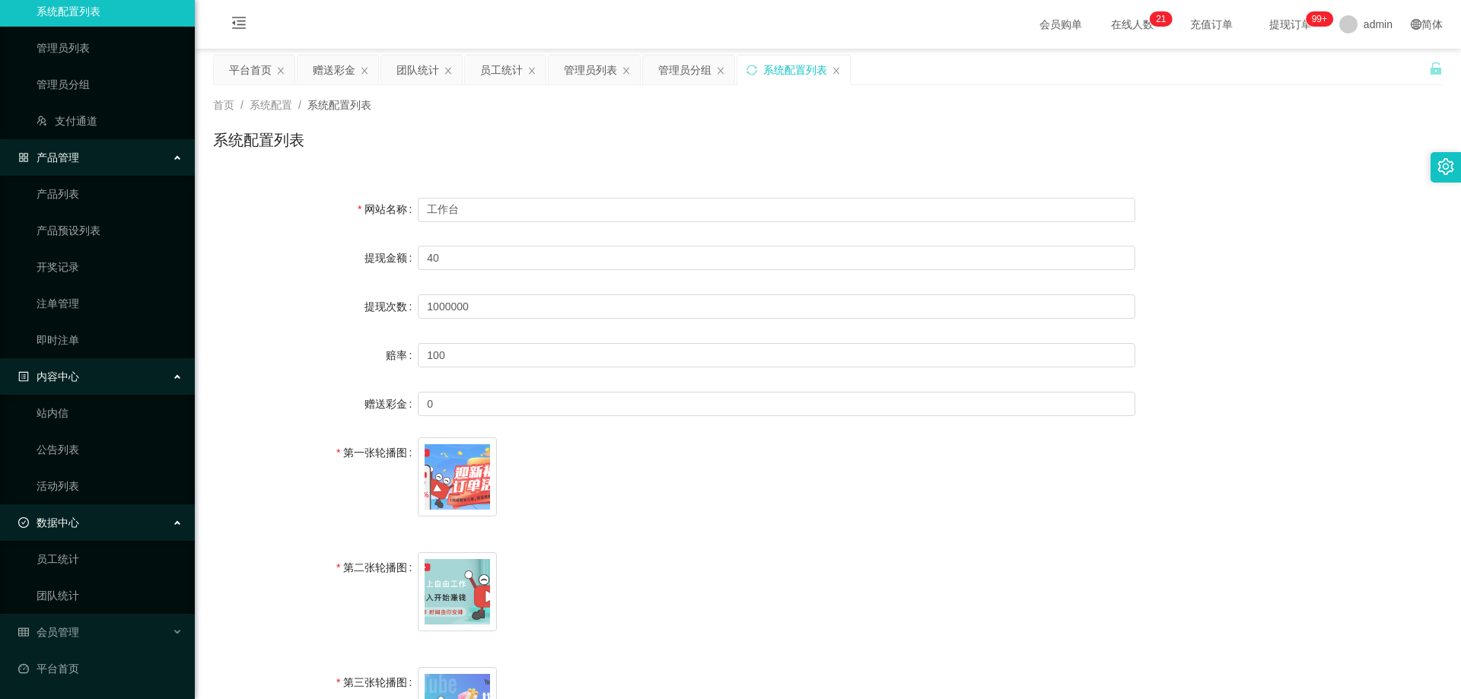
click at [62, 613] on ul "员工统计 团队统计" at bounding box center [97, 577] width 195 height 73
click at [63, 601] on link "团队统计" at bounding box center [110, 596] width 146 height 30
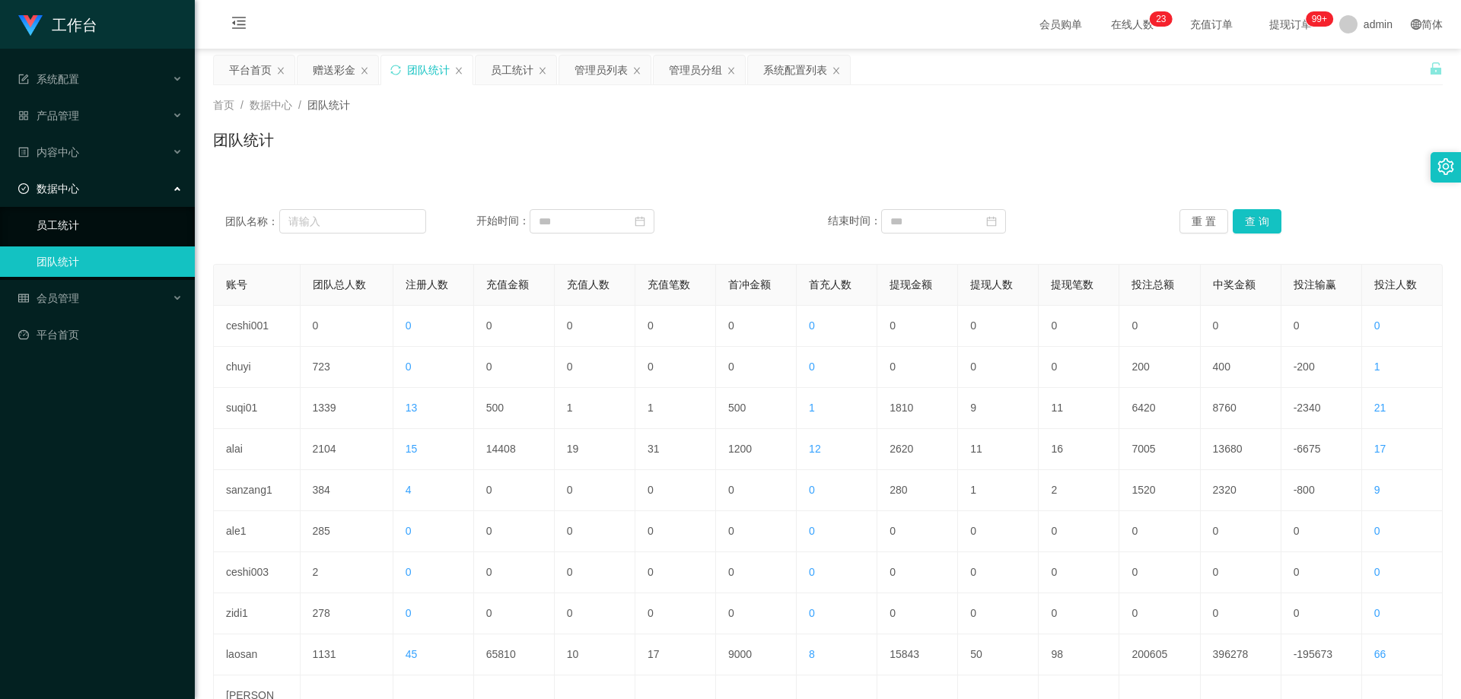
click at [148, 215] on link "员工统计" at bounding box center [110, 225] width 146 height 30
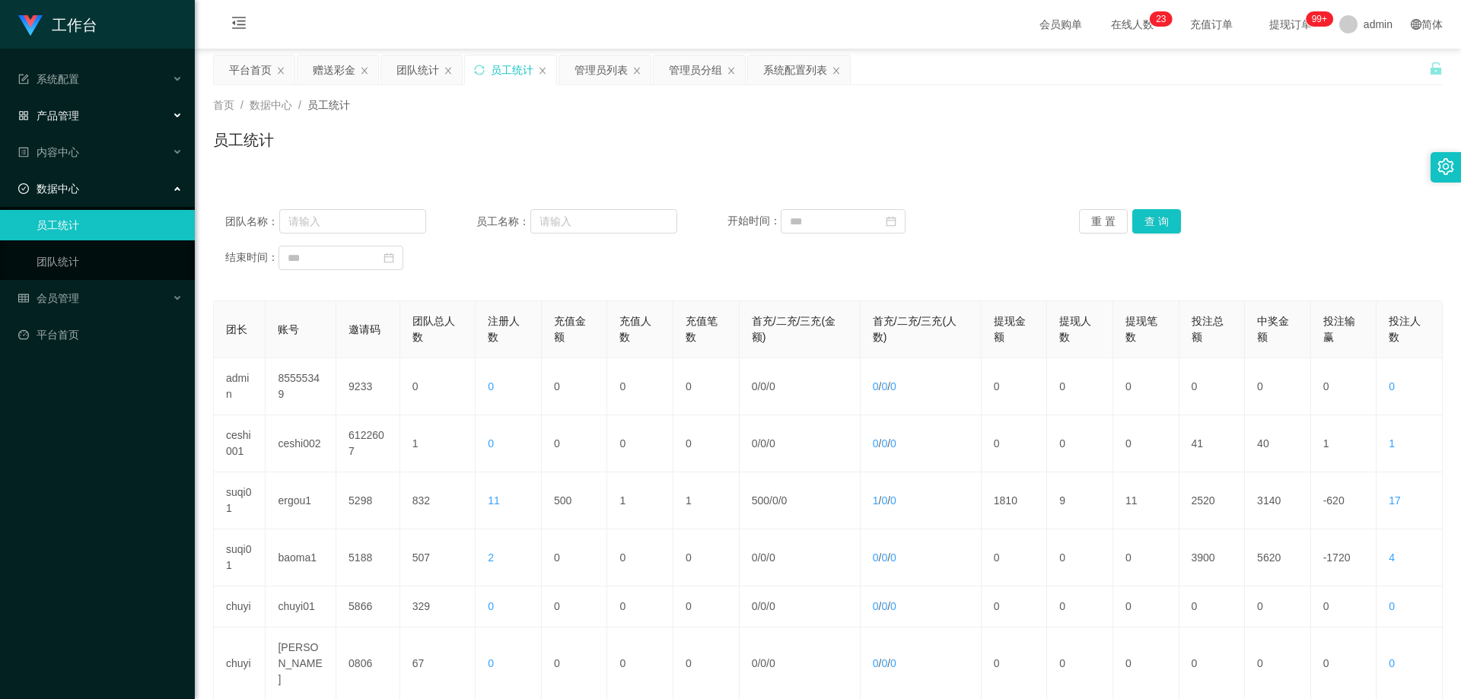
click at [71, 113] on span "产品管理" at bounding box center [48, 116] width 61 height 12
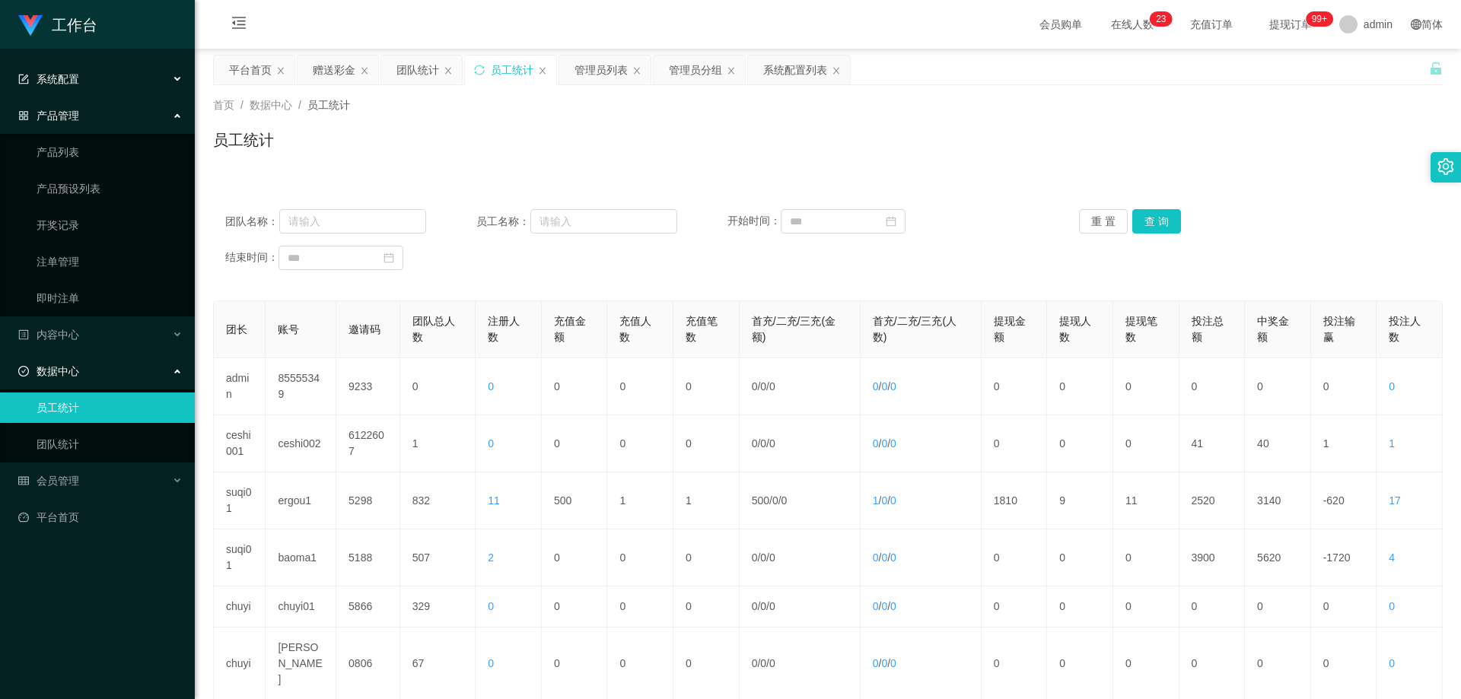
click at [67, 83] on span "系统配置" at bounding box center [48, 79] width 61 height 12
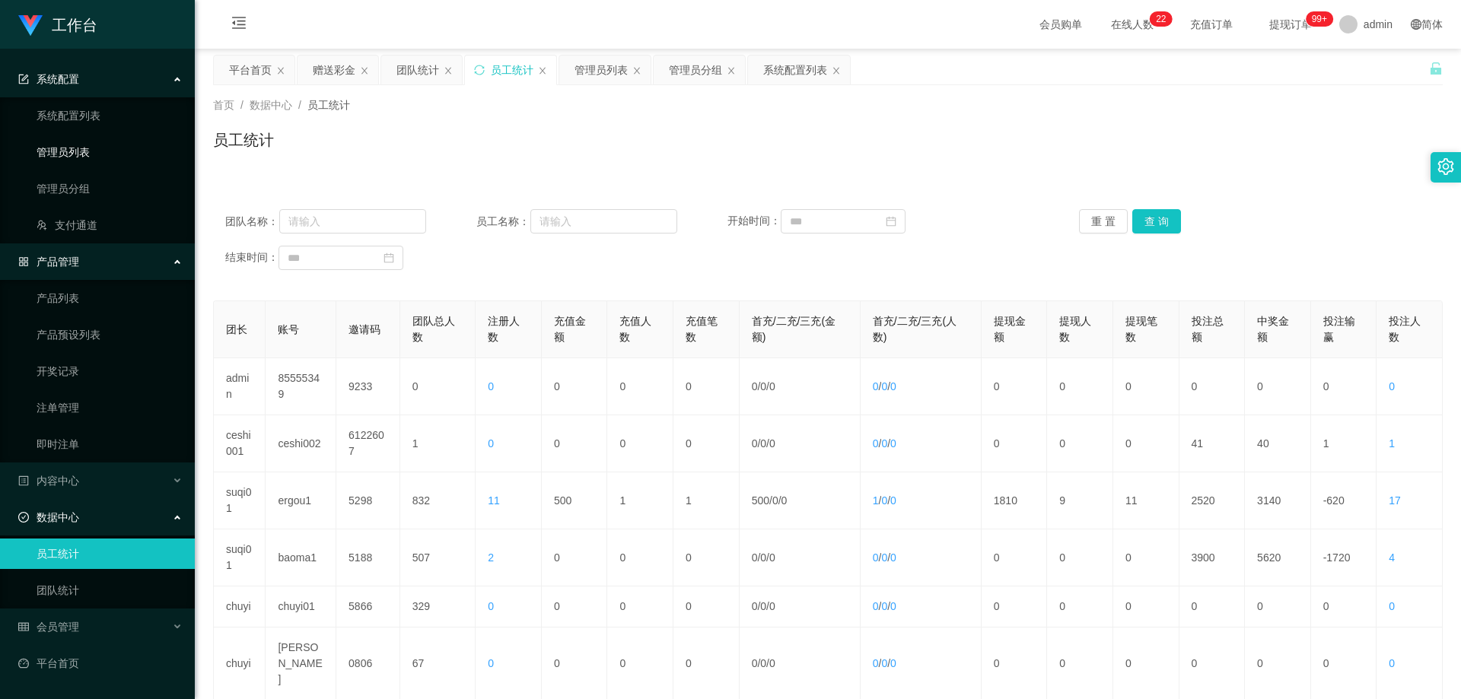
click at [65, 153] on link "管理员列表" at bounding box center [110, 152] width 146 height 30
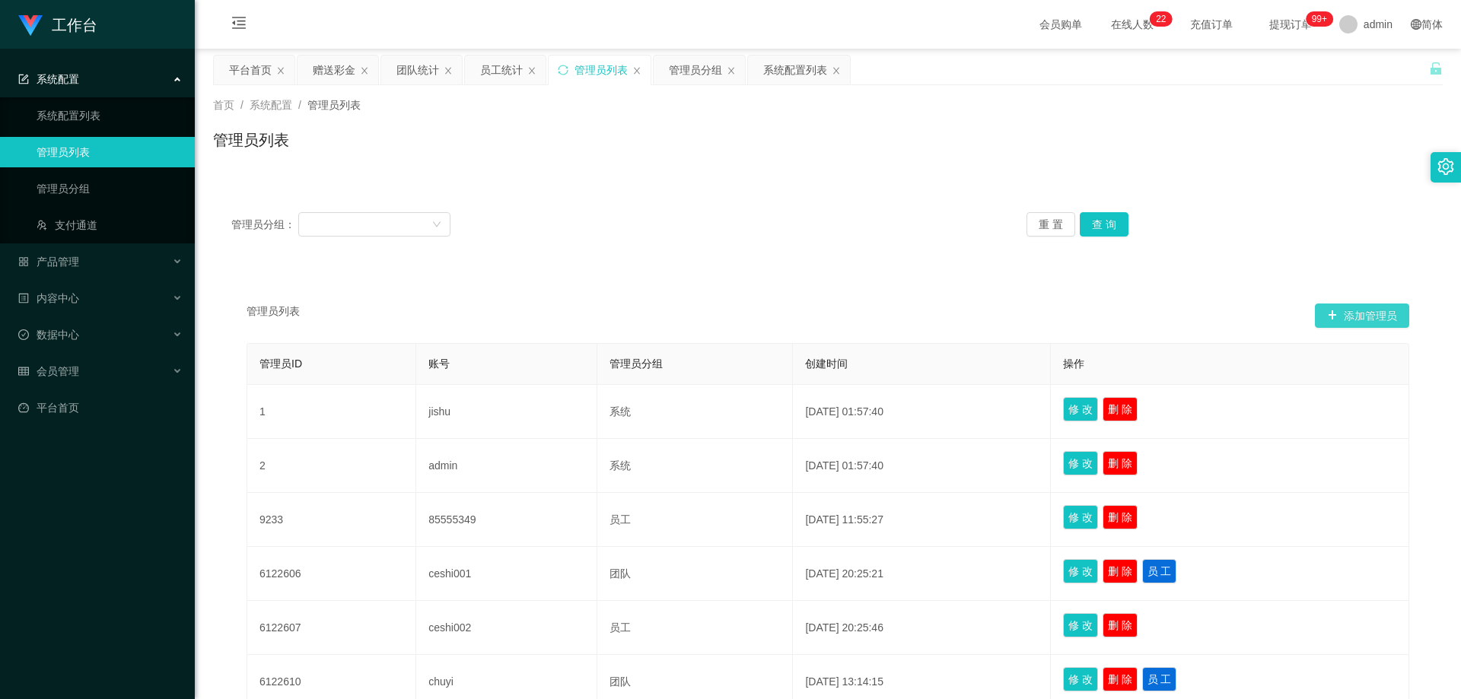
click at [1365, 317] on button "添加管理员" at bounding box center [1362, 316] width 94 height 24
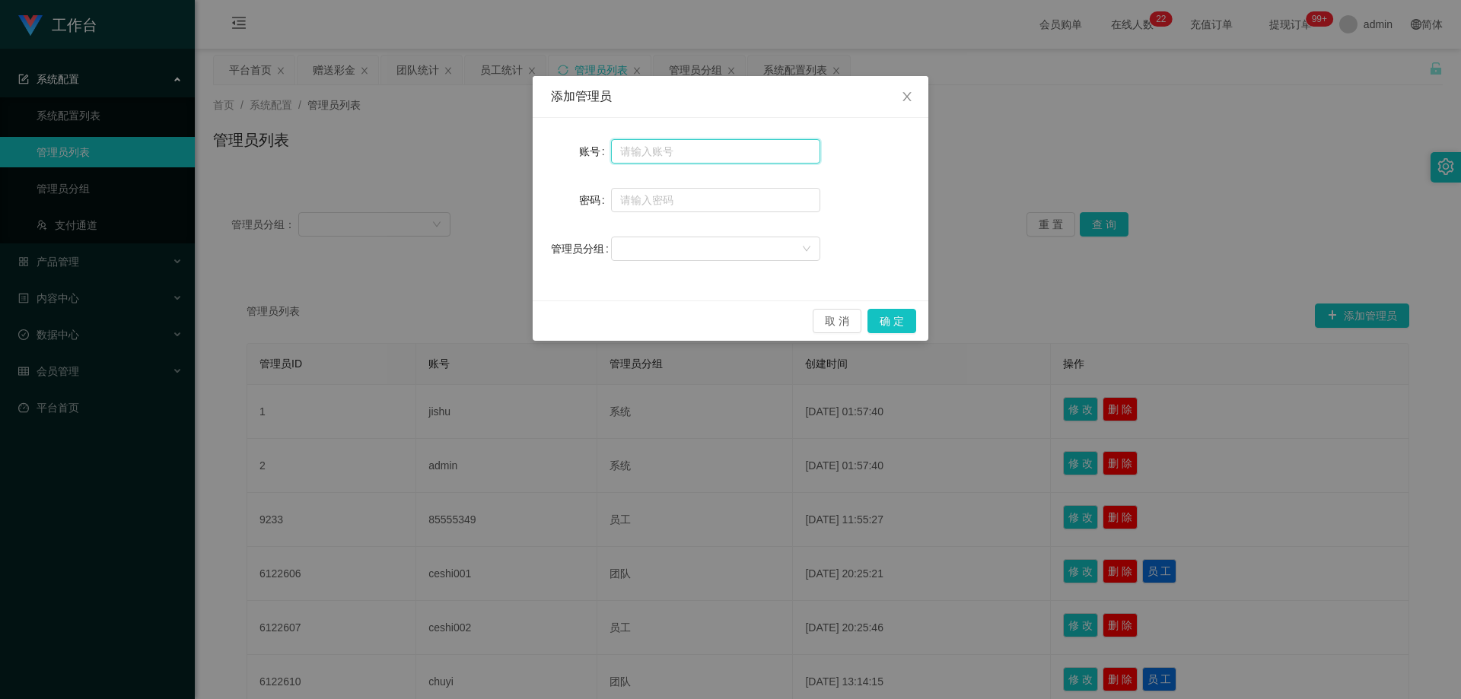
click at [671, 152] on input "text" at bounding box center [715, 151] width 209 height 24
type input "b"
type input "xiaoming888"
type input "ccc111"
click at [690, 241] on div at bounding box center [710, 248] width 181 height 23
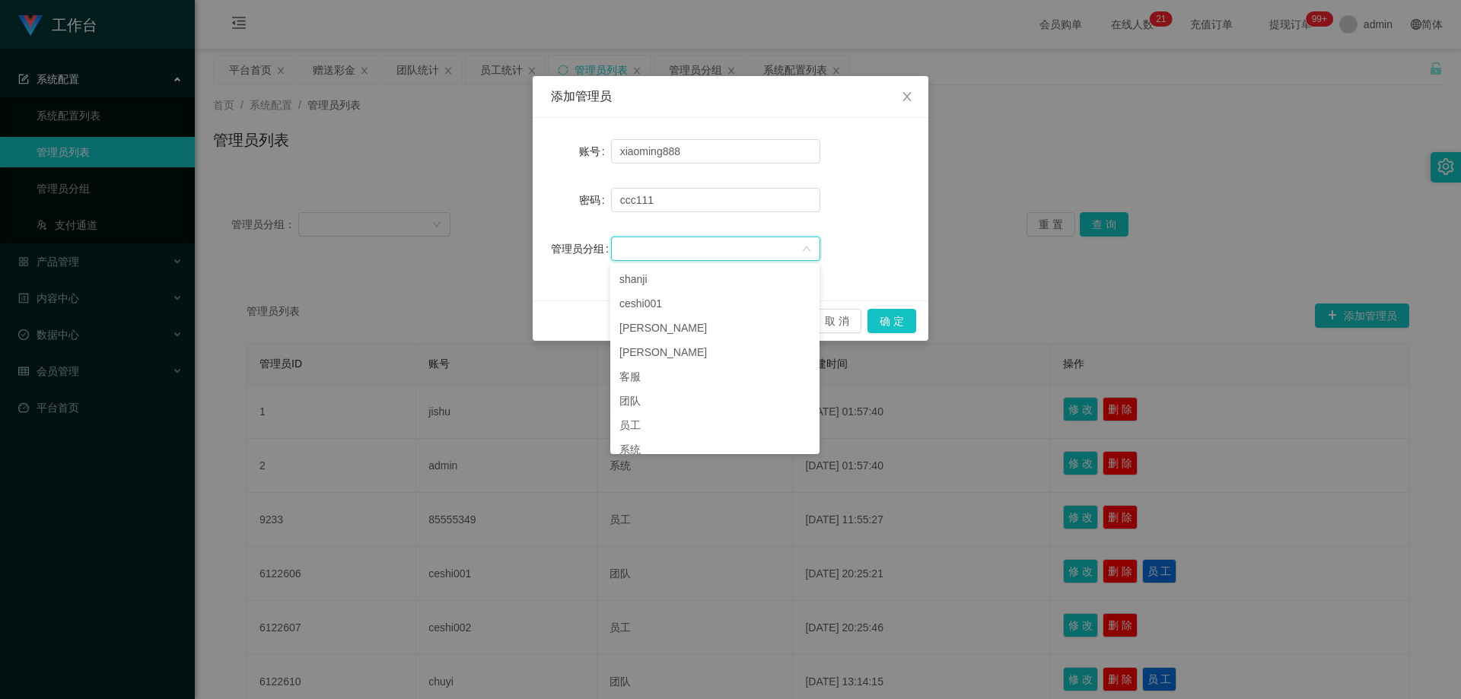
click at [684, 244] on div at bounding box center [710, 248] width 181 height 23
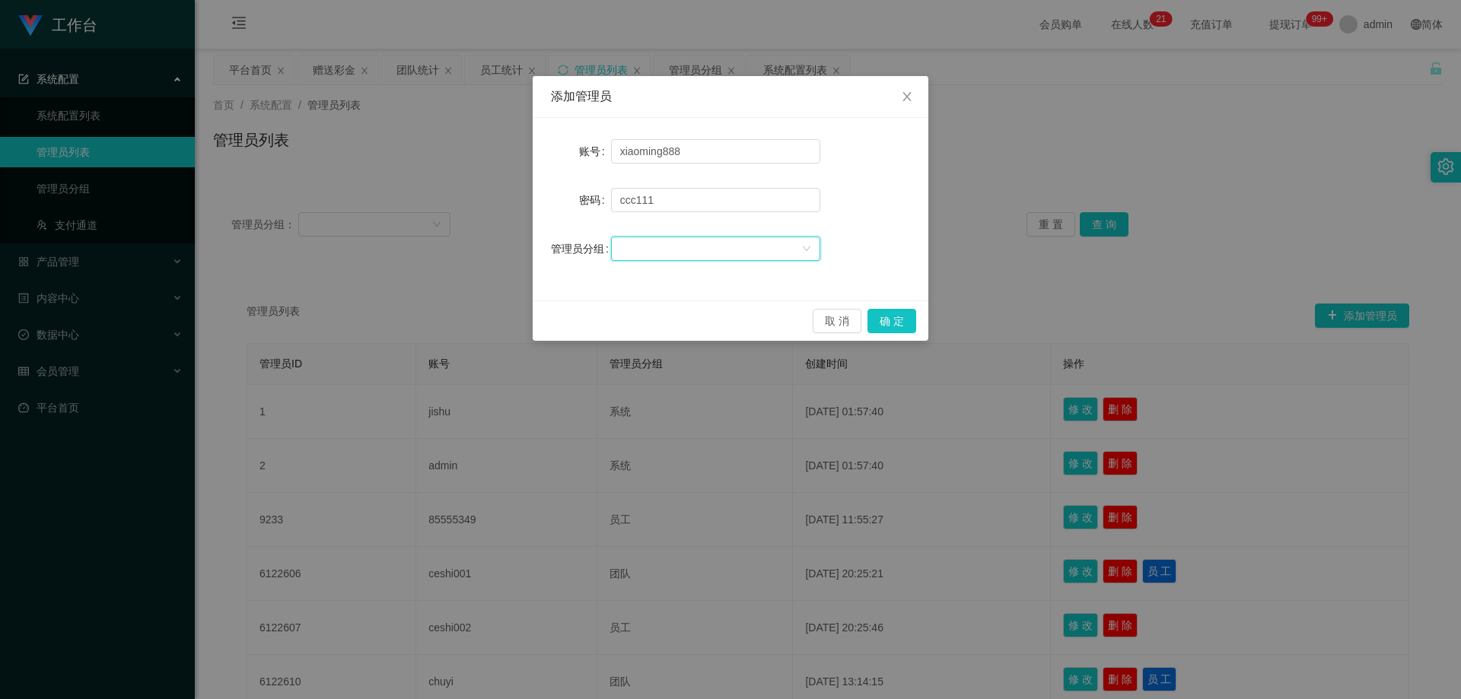
click at [745, 243] on div at bounding box center [710, 248] width 181 height 23
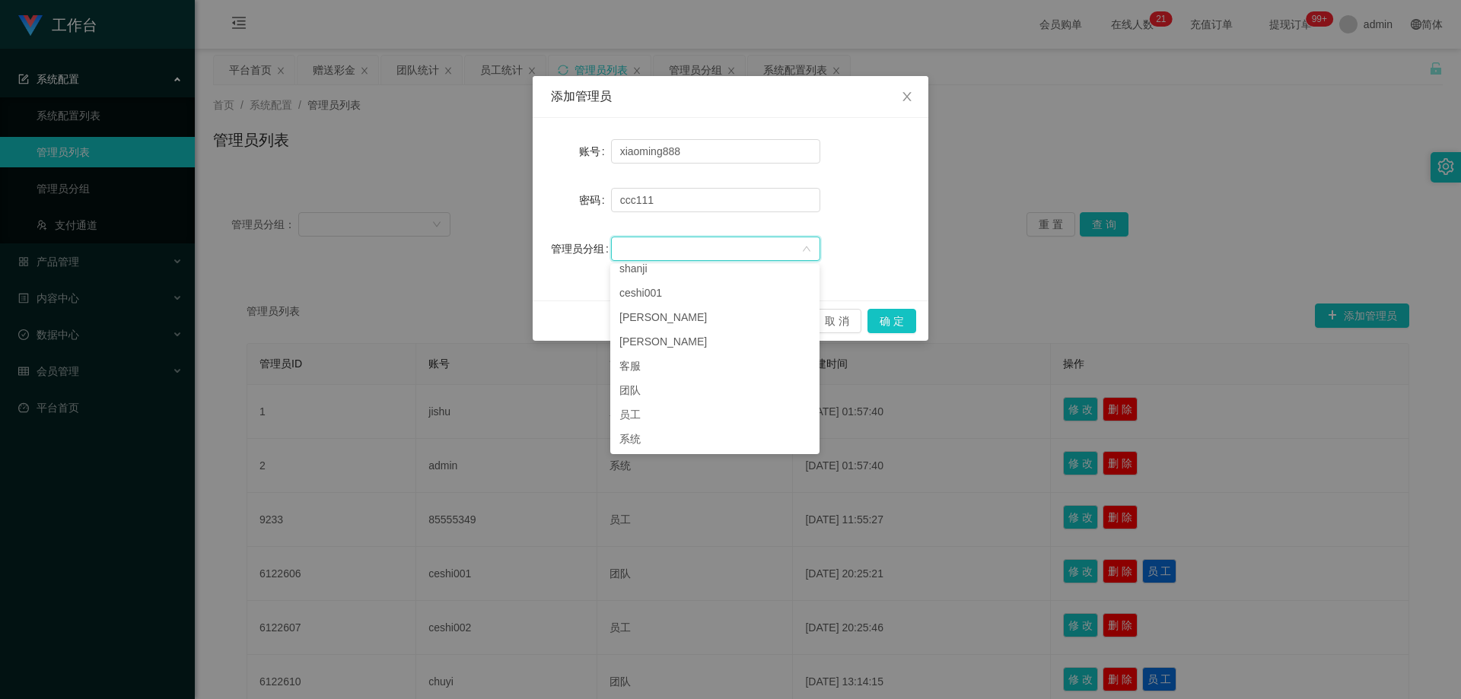
scroll to position [3, 0]
click at [852, 206] on div "密码 [SECURITY_DATA]" at bounding box center [730, 200] width 359 height 30
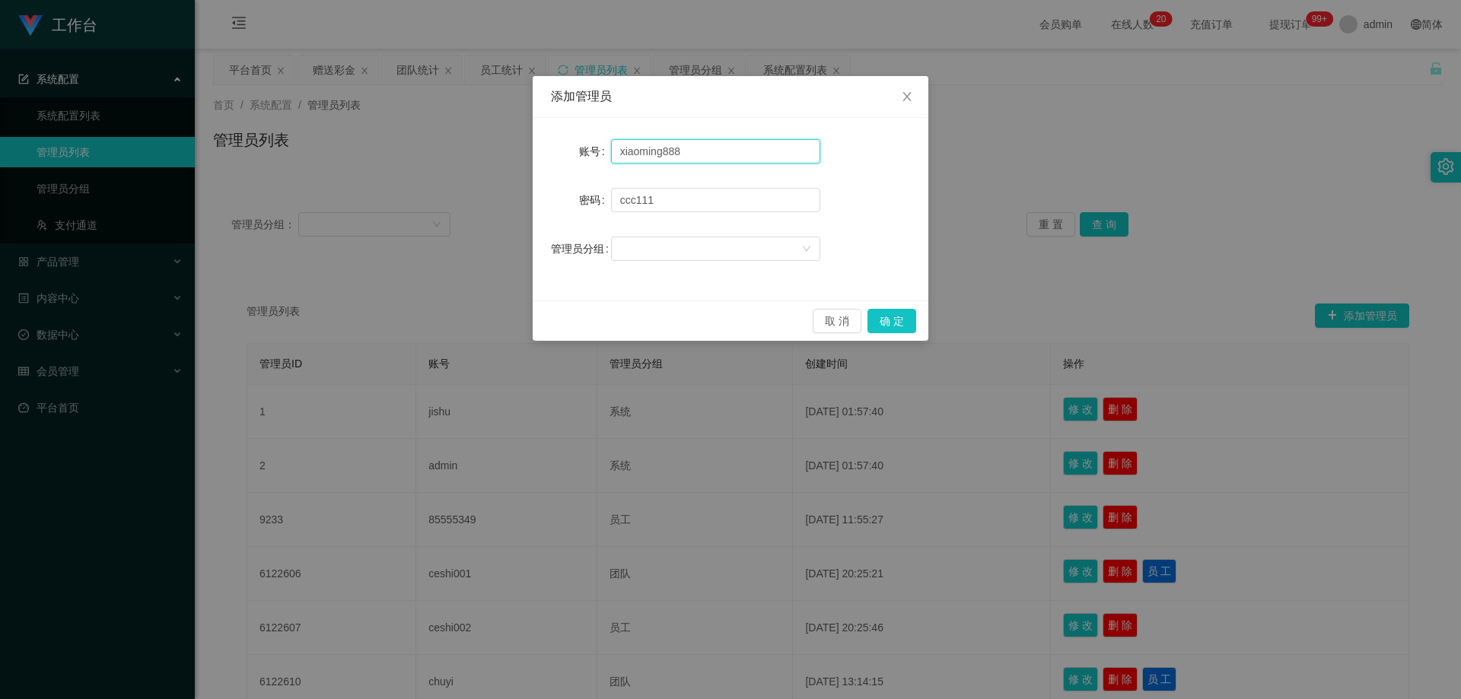
drag, startPoint x: 712, startPoint y: 153, endPoint x: 69, endPoint y: 116, distance: 644.2
click at [110, 119] on div "添加管理员 账号 xiaoming888 密码 [SECURITY_DATA] 管理员分组 取 消 确 定" at bounding box center [730, 349] width 1461 height 699
type input "baoqiang888"
click at [693, 247] on div at bounding box center [710, 248] width 181 height 23
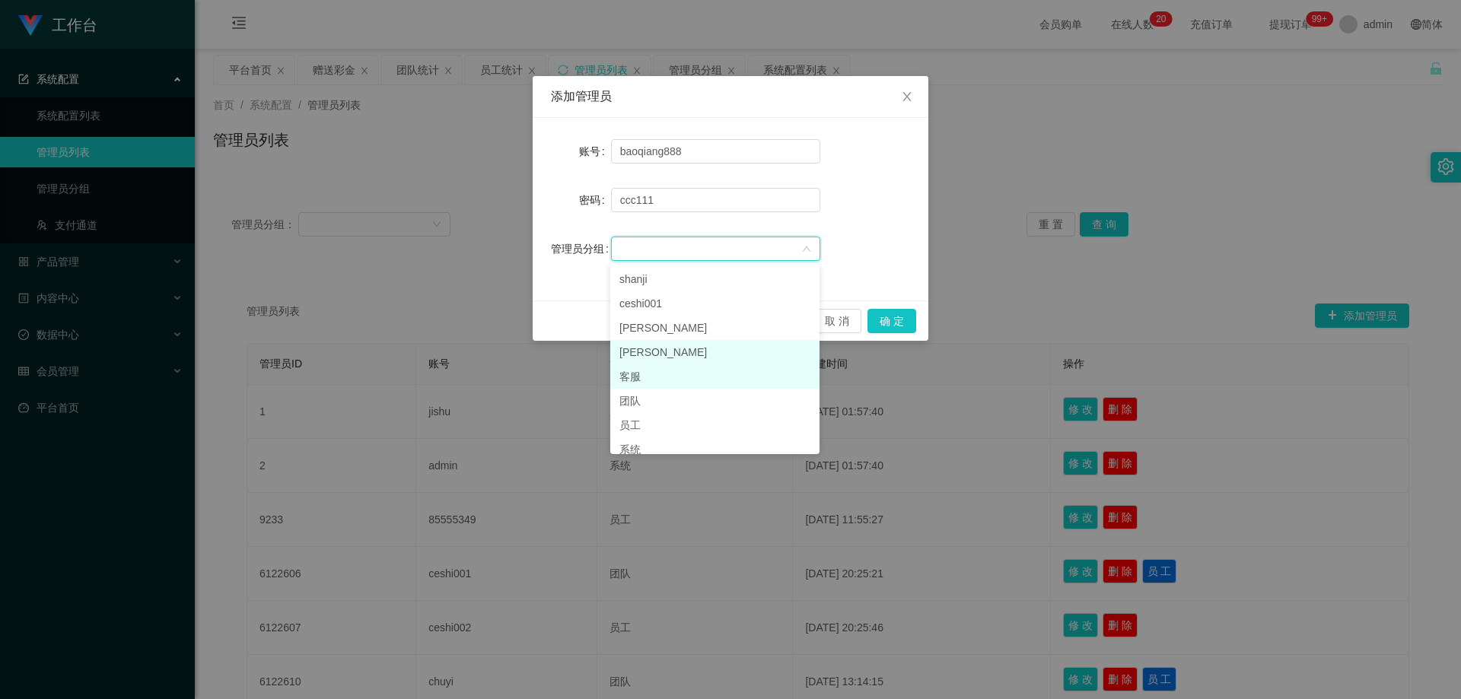
scroll to position [11, 0]
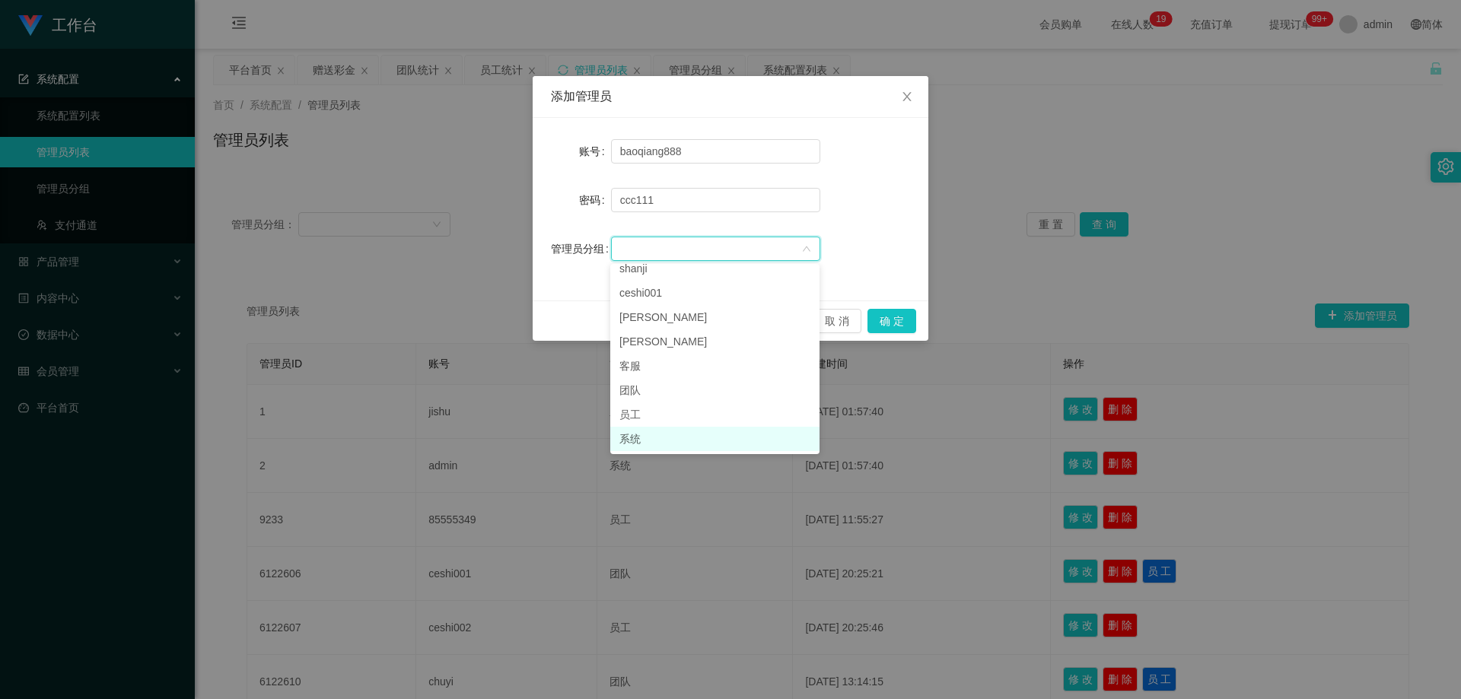
click at [643, 439] on li "系统" at bounding box center [714, 439] width 209 height 24
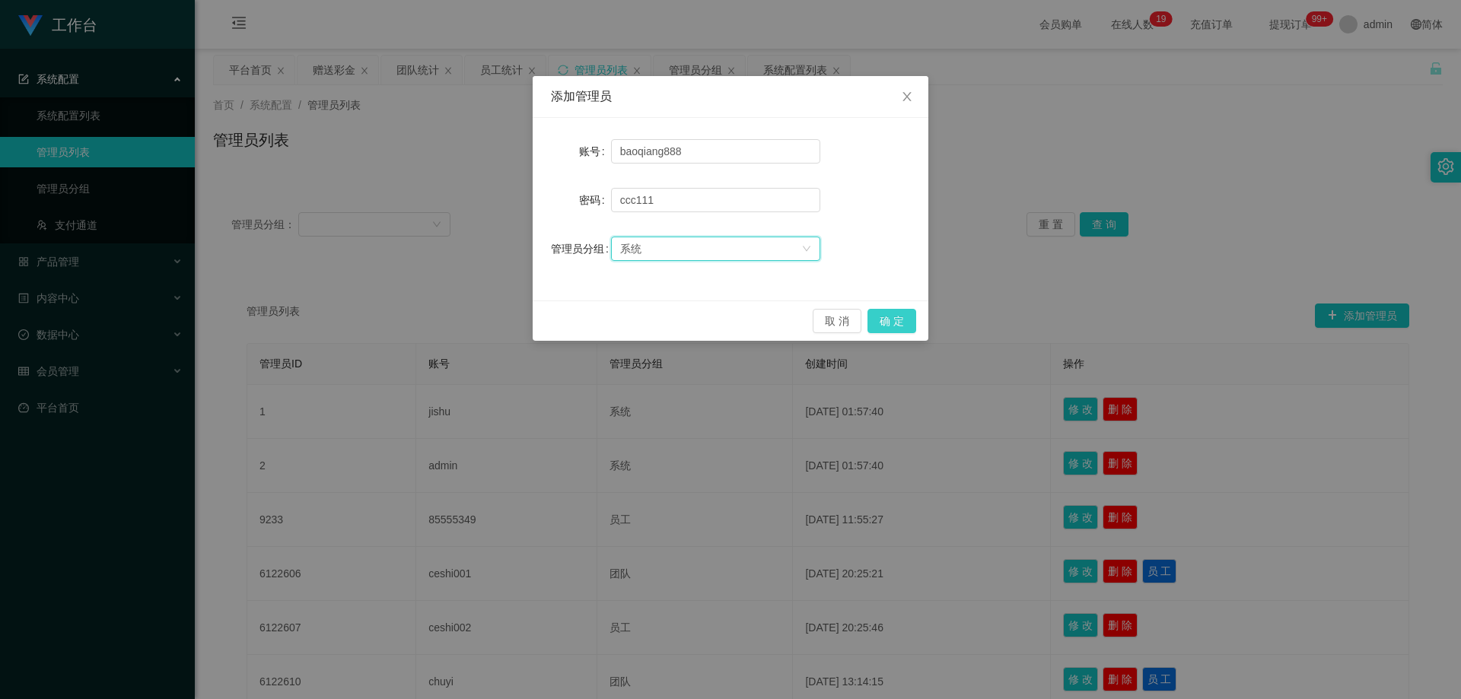
click at [903, 318] on button "确 定" at bounding box center [892, 321] width 49 height 24
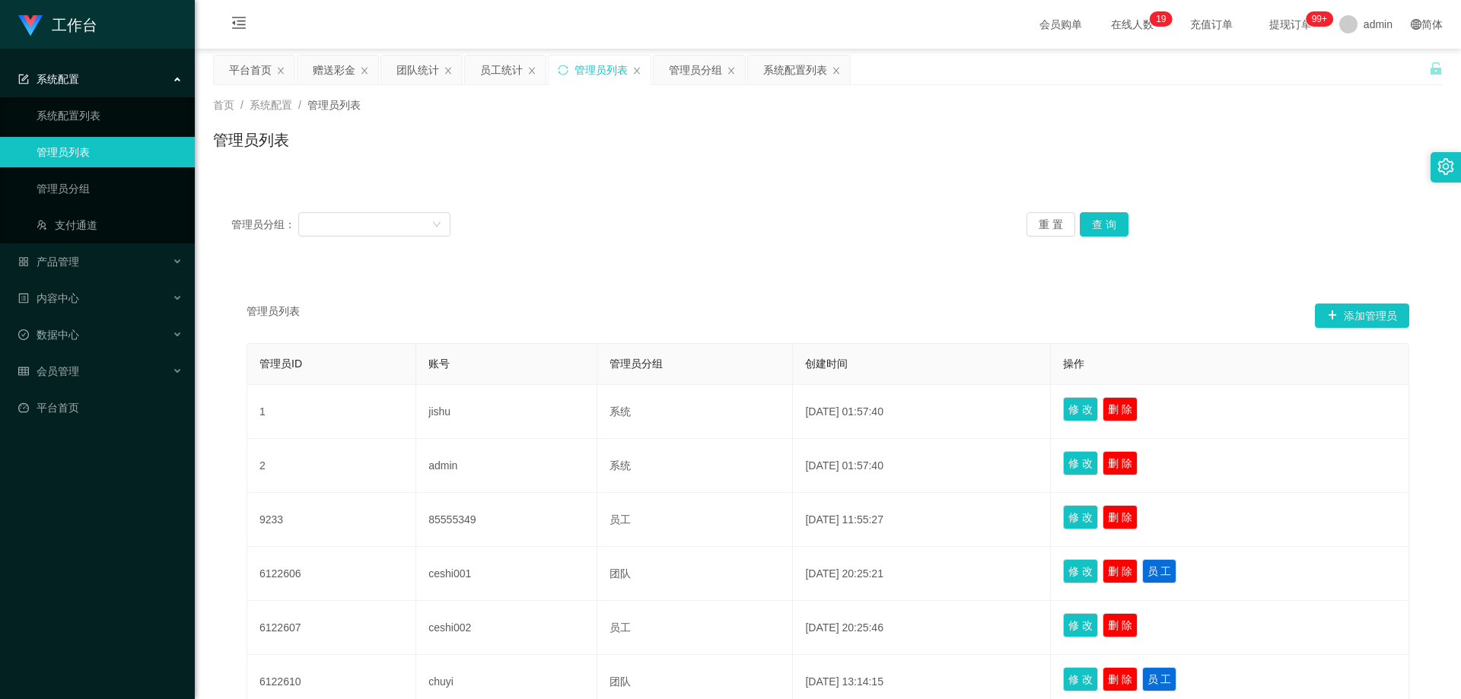
click at [426, 304] on div "管理员列表 添加管理员" at bounding box center [828, 316] width 1163 height 24
